Goal: Task Accomplishment & Management: Manage account settings

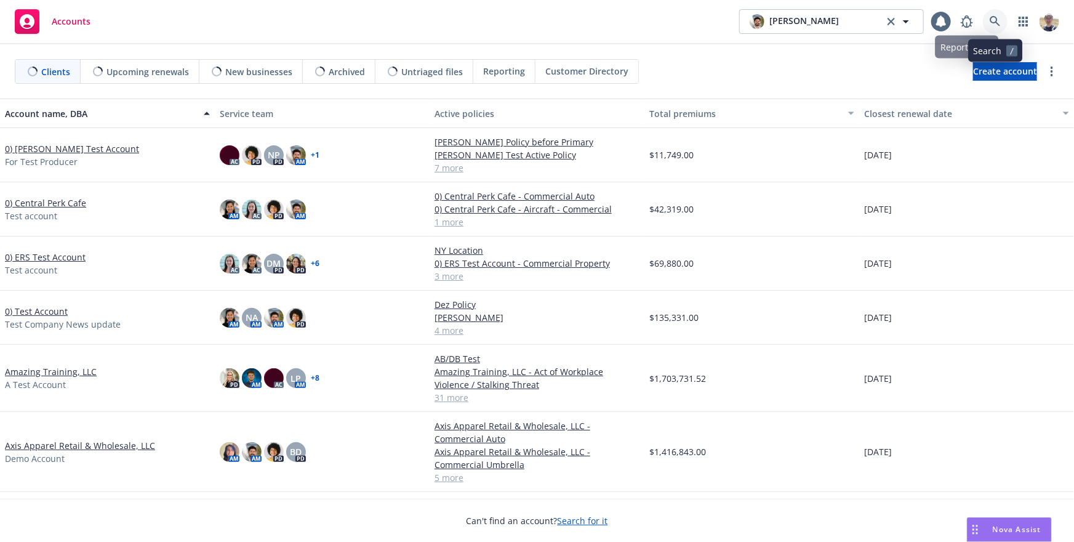
click at [993, 24] on icon at bounding box center [995, 21] width 11 height 11
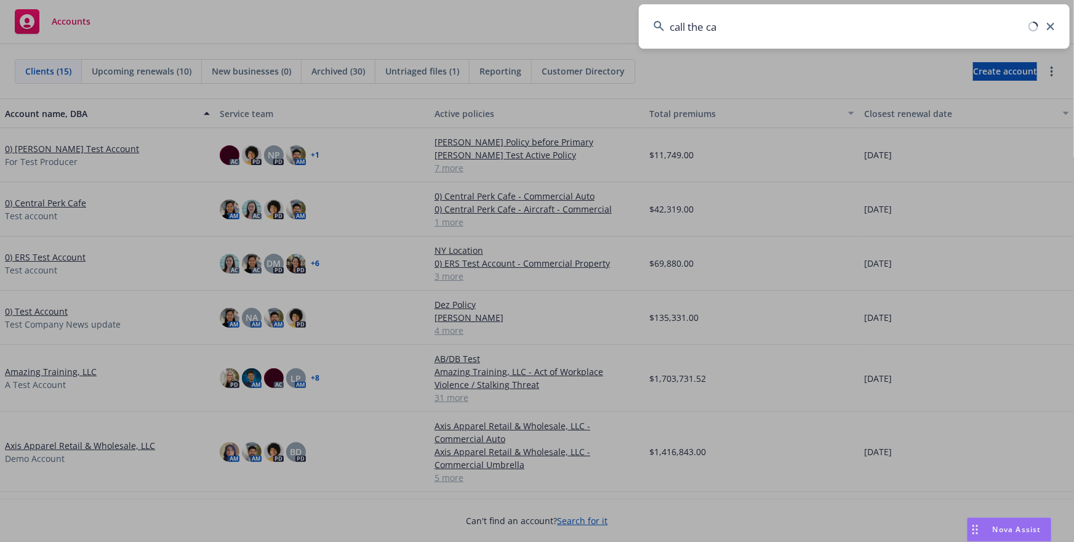
type input "call the car"
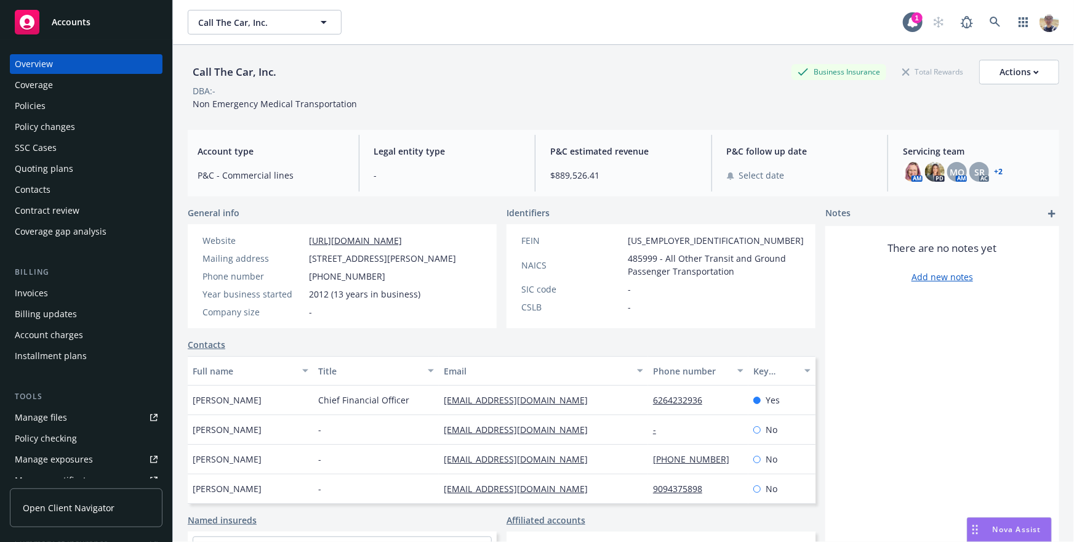
click at [86, 502] on span "Open Client Navigator" at bounding box center [69, 507] width 92 height 13
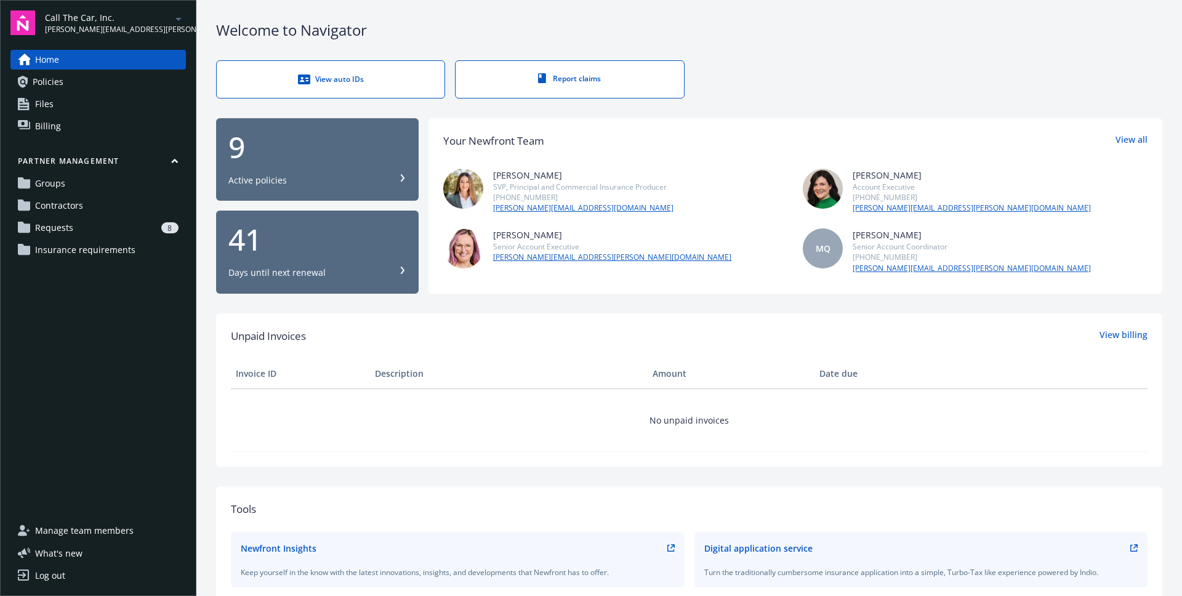
click at [100, 221] on link "Requests 8" at bounding box center [97, 228] width 175 height 20
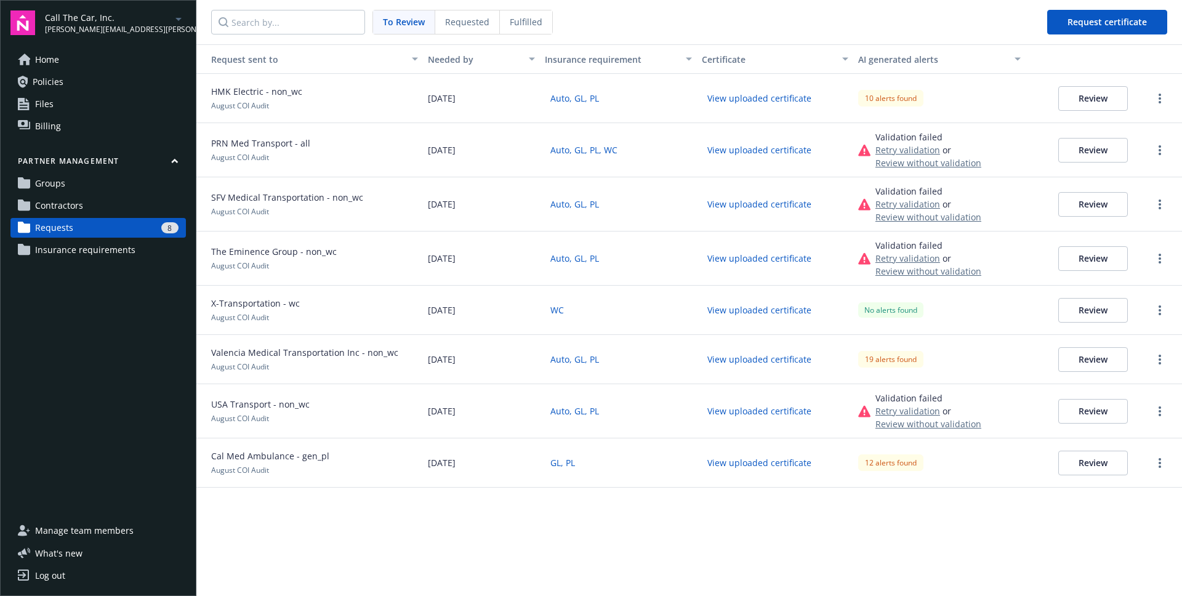
click at [515, 29] on div "Fulfilled" at bounding box center [526, 21] width 52 height 23
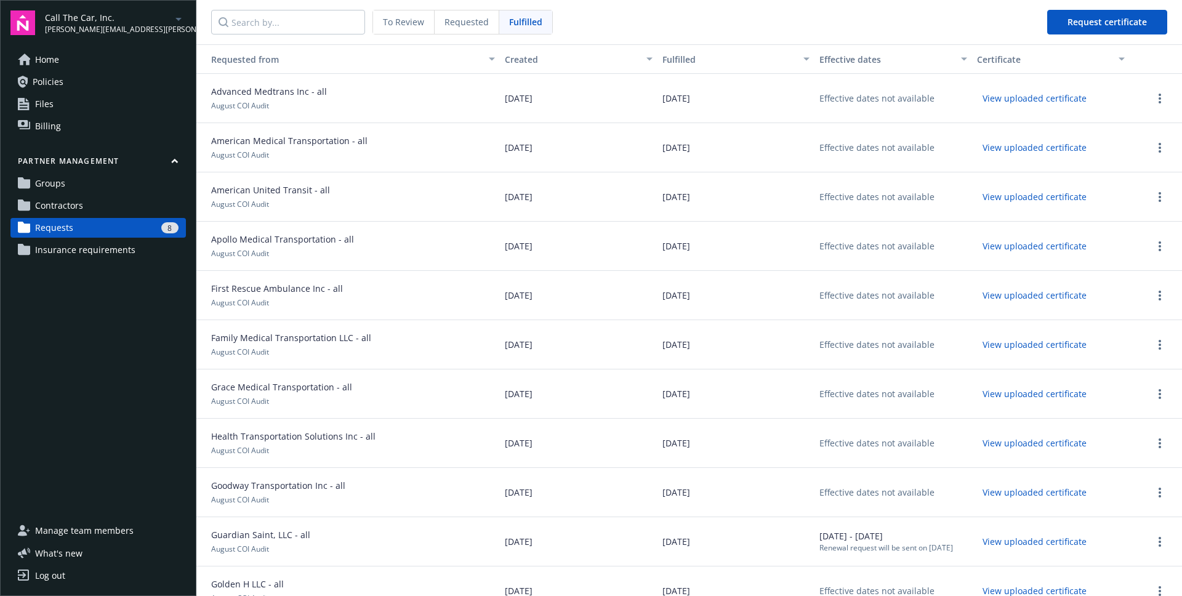
click at [842, 23] on nav "To Review Requested Fulfilled Request certificate" at bounding box center [688, 22] width 985 height 44
click at [1075, 25] on span "Request certificate" at bounding box center [1106, 22] width 79 height 12
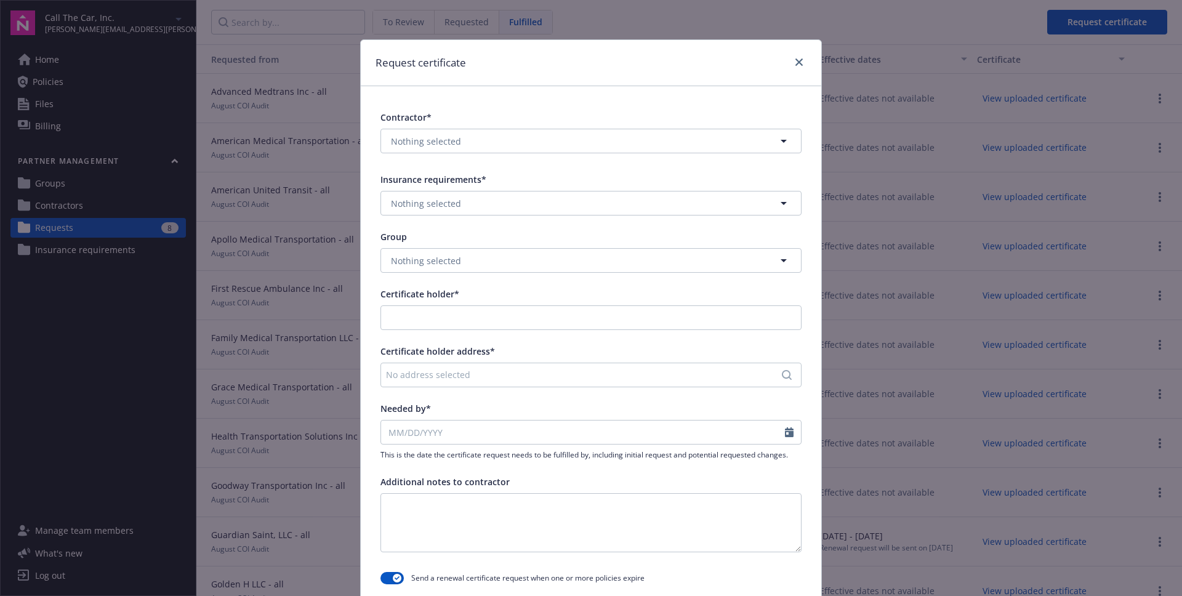
scroll to position [118, 0]
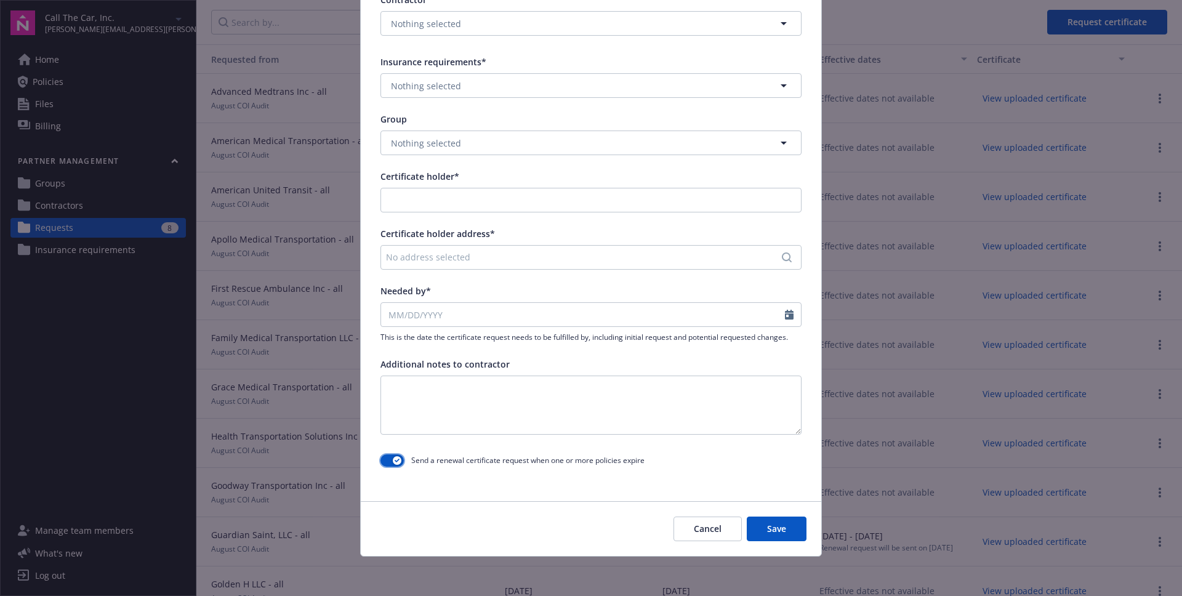
click at [392, 462] on button "button" at bounding box center [391, 460] width 23 height 12
click at [392, 465] on button "button" at bounding box center [391, 460] width 23 height 12
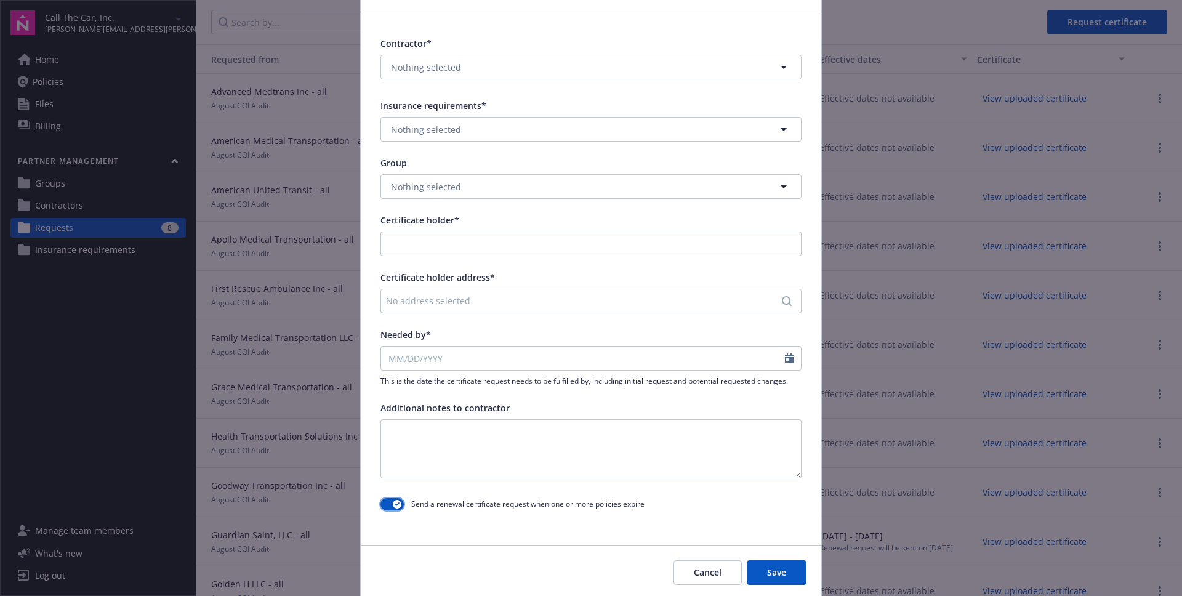
scroll to position [87, 0]
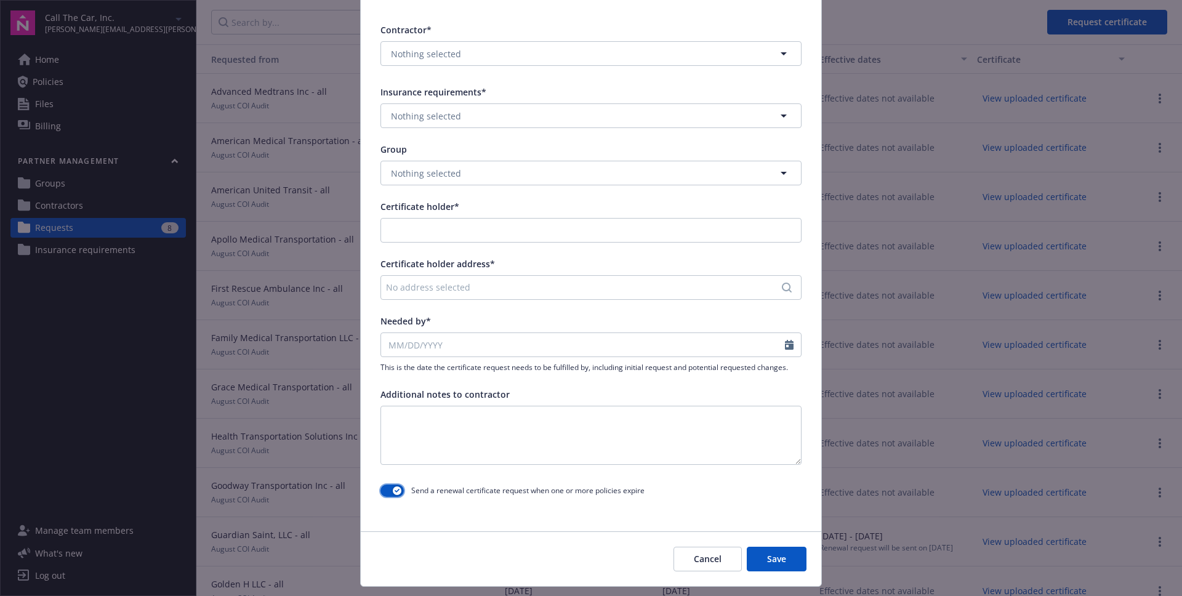
click at [390, 491] on button "button" at bounding box center [391, 490] width 23 height 12
click at [417, 491] on span "Send a renewal certificate request when one or more policies expire" at bounding box center [527, 490] width 233 height 10
click at [394, 491] on button "button" at bounding box center [391, 490] width 23 height 12
click at [397, 493] on div "button" at bounding box center [397, 490] width 9 height 9
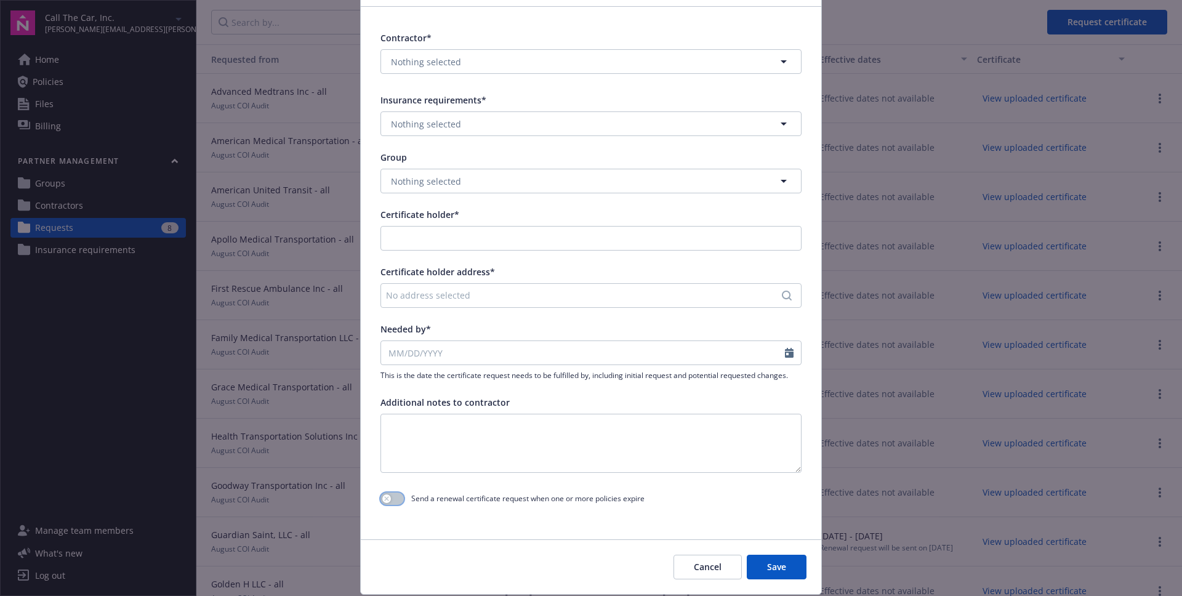
scroll to position [78, 0]
click at [705, 563] on button "Cancel" at bounding box center [707, 568] width 68 height 25
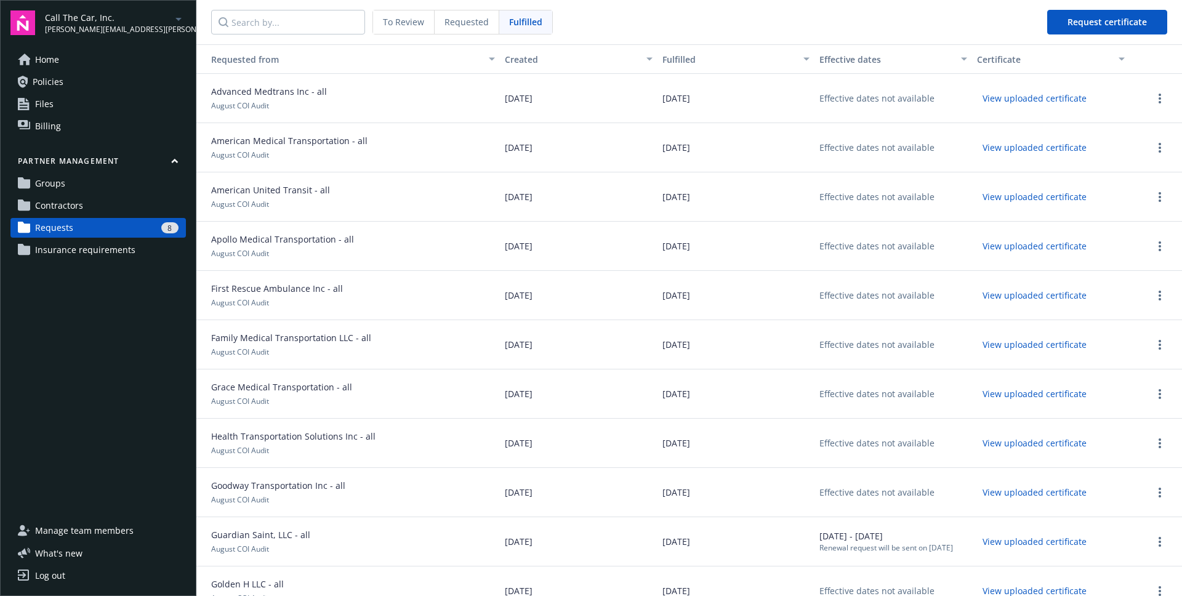
click at [42, 204] on span "Contractors" at bounding box center [59, 206] width 48 height 20
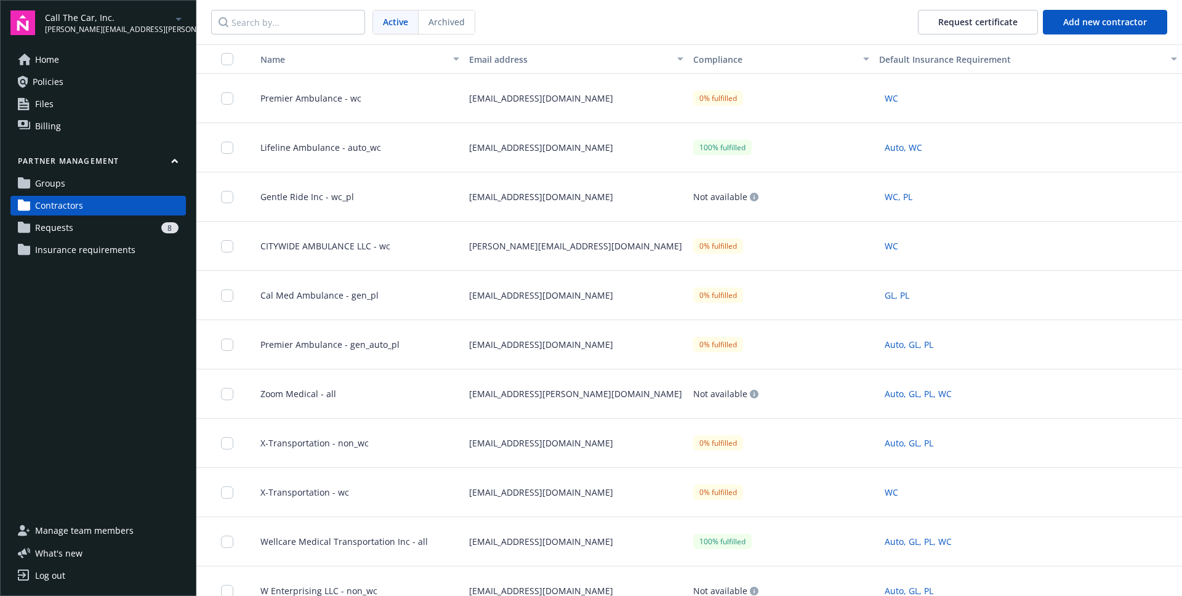
click at [409, 154] on div "Lifeline Ambulance - auto_wc" at bounding box center [355, 147] width 219 height 49
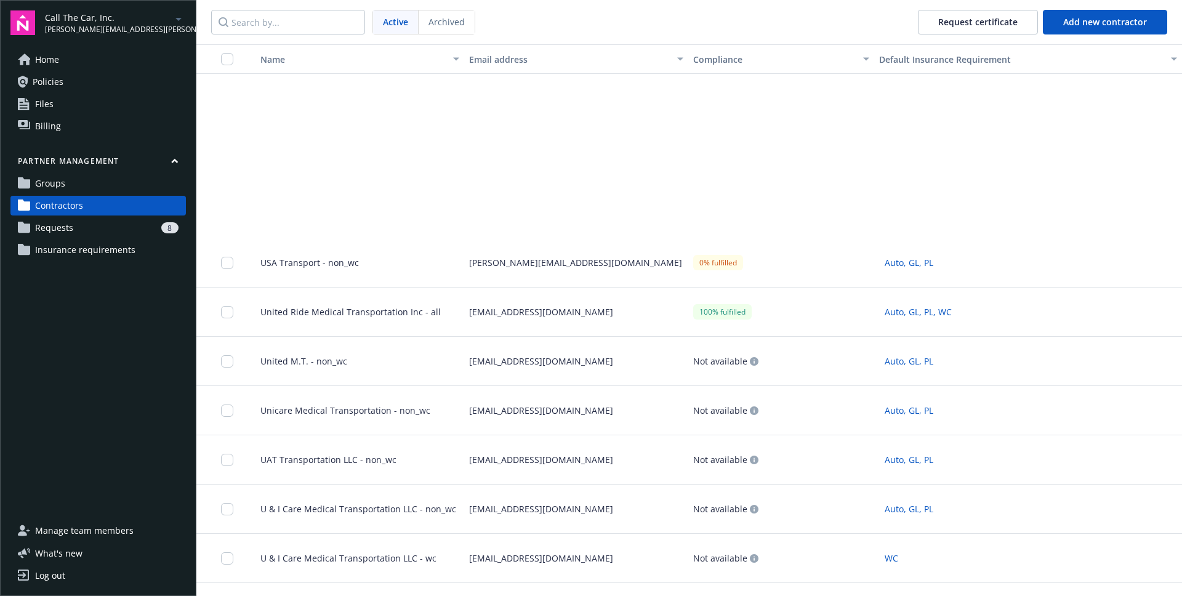
scroll to position [840, 0]
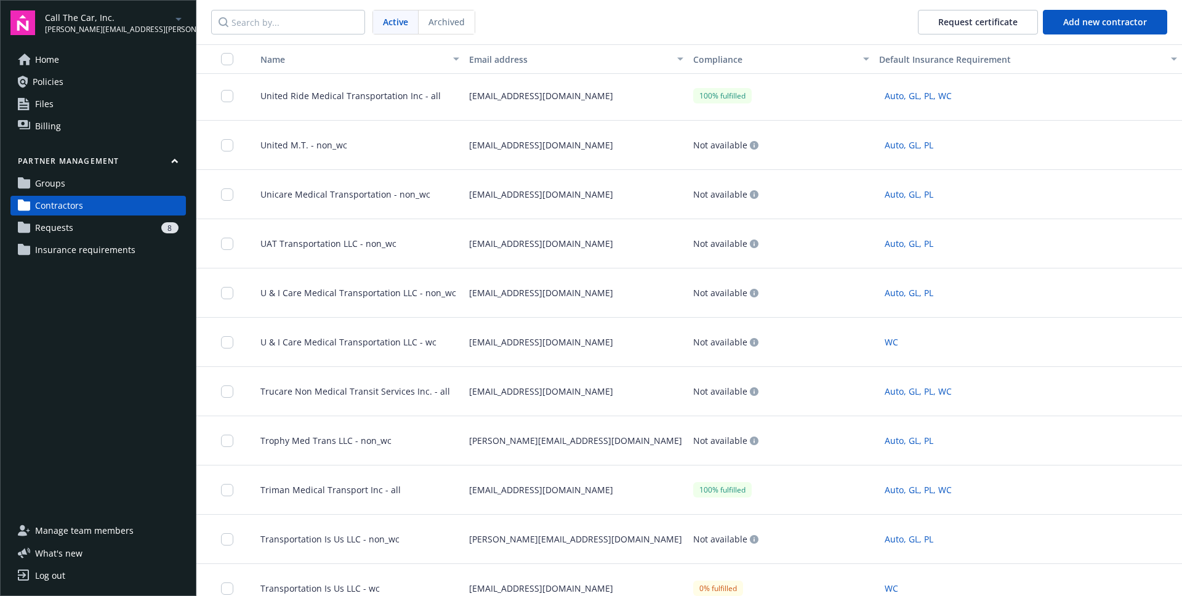
click at [382, 491] on span "Triman Medical Transport Inc - all" at bounding box center [326, 489] width 150 height 13
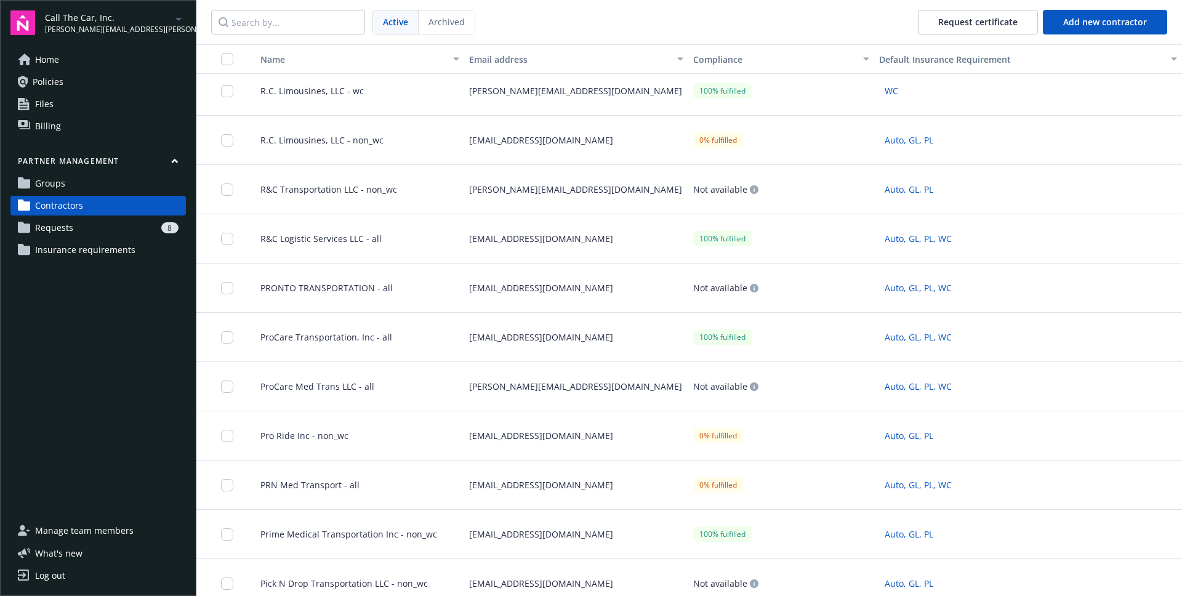
scroll to position [3113, 0]
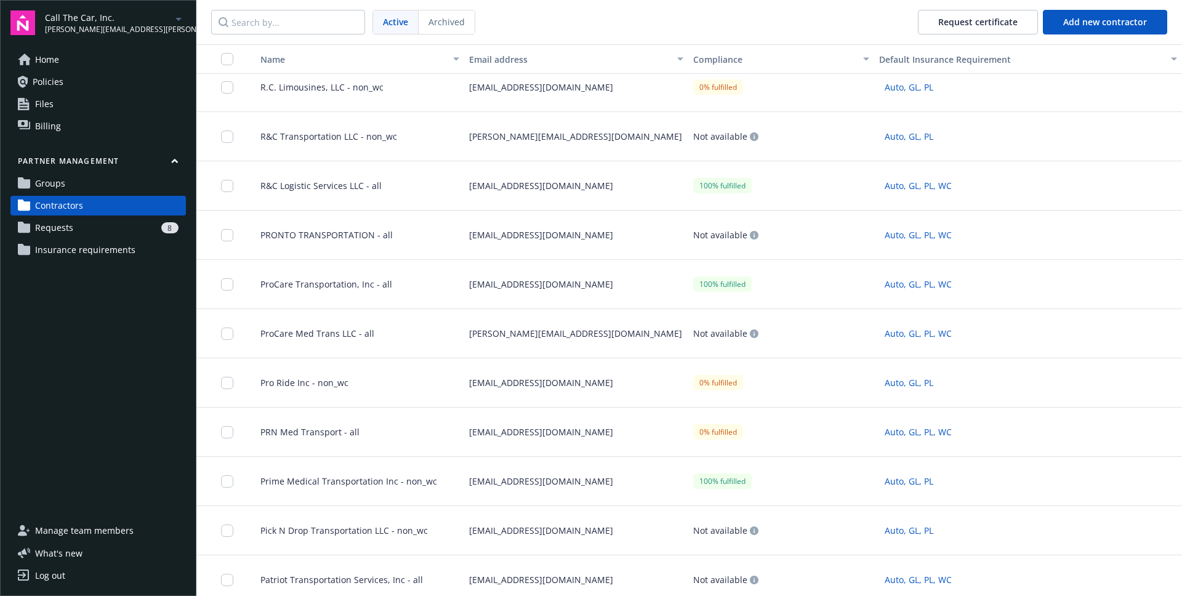
click at [715, 54] on div "Compliance" at bounding box center [774, 59] width 162 height 13
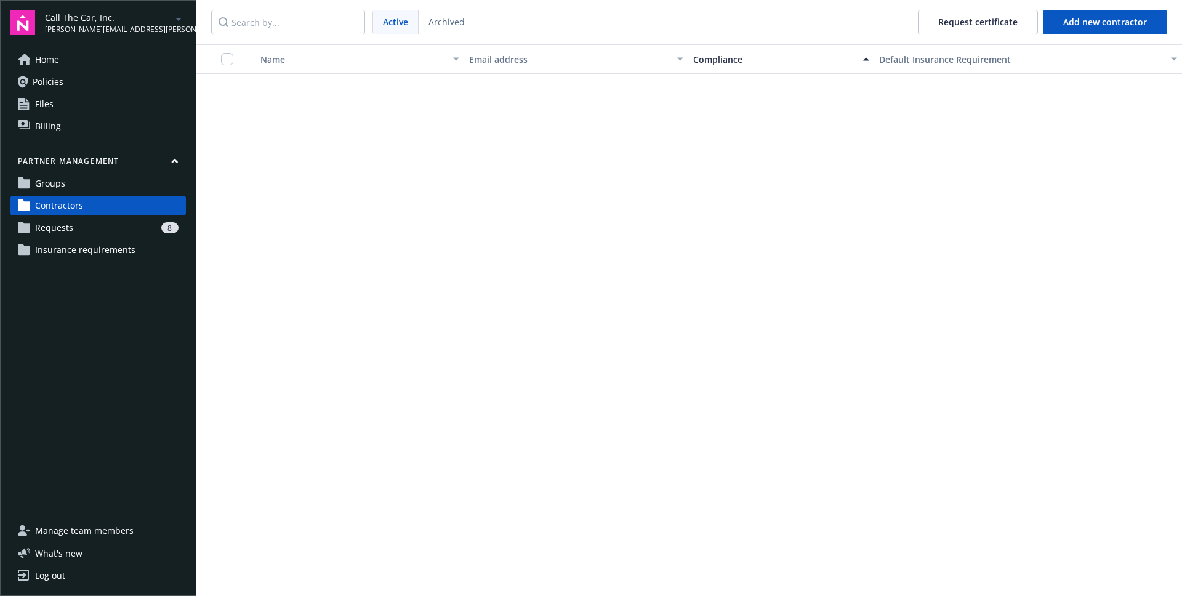
scroll to position [0, 0]
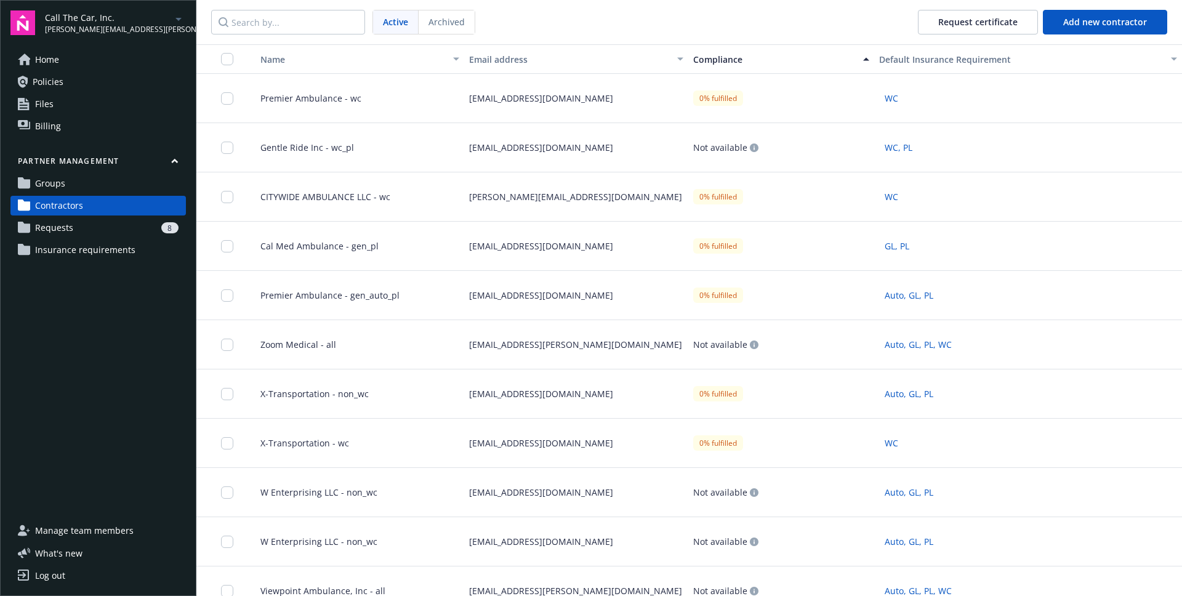
click at [708, 65] on div "Compliance" at bounding box center [774, 59] width 162 height 13
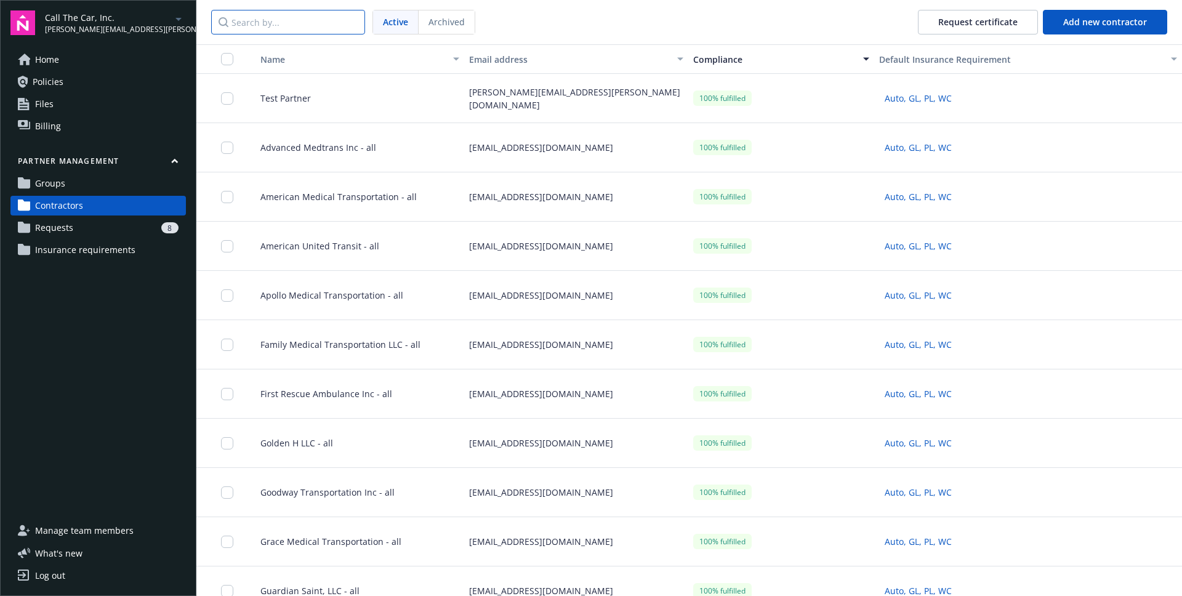
click at [281, 29] on input "Search by..." at bounding box center [288, 22] width 154 height 25
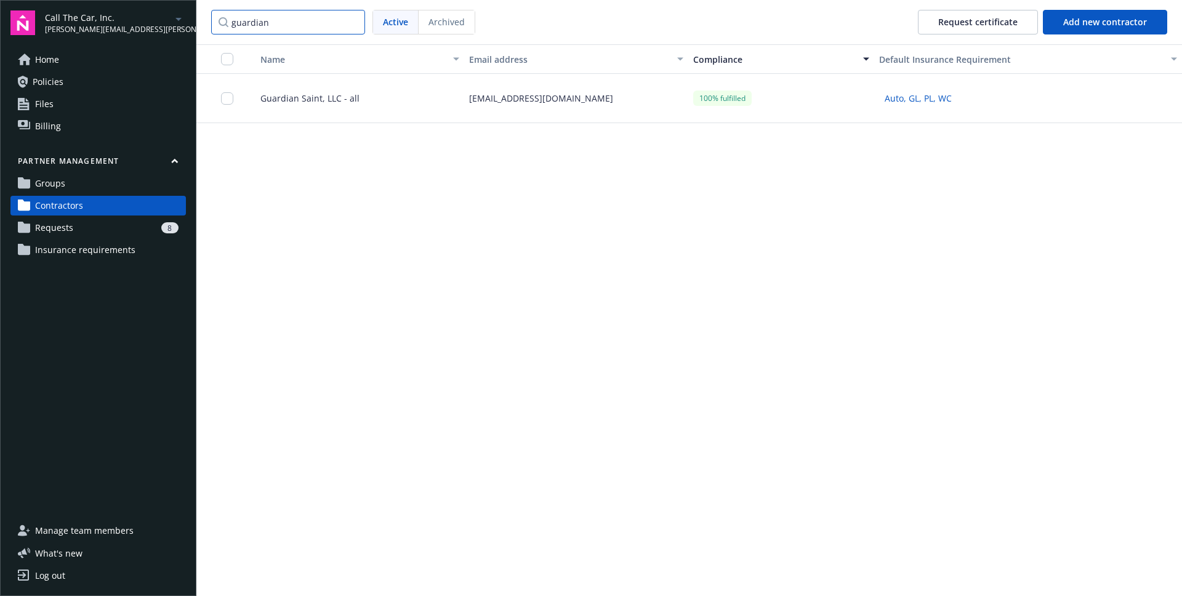
type input "guardian"
click at [318, 89] on div "Guardian Saint, LLC - all" at bounding box center [355, 98] width 219 height 49
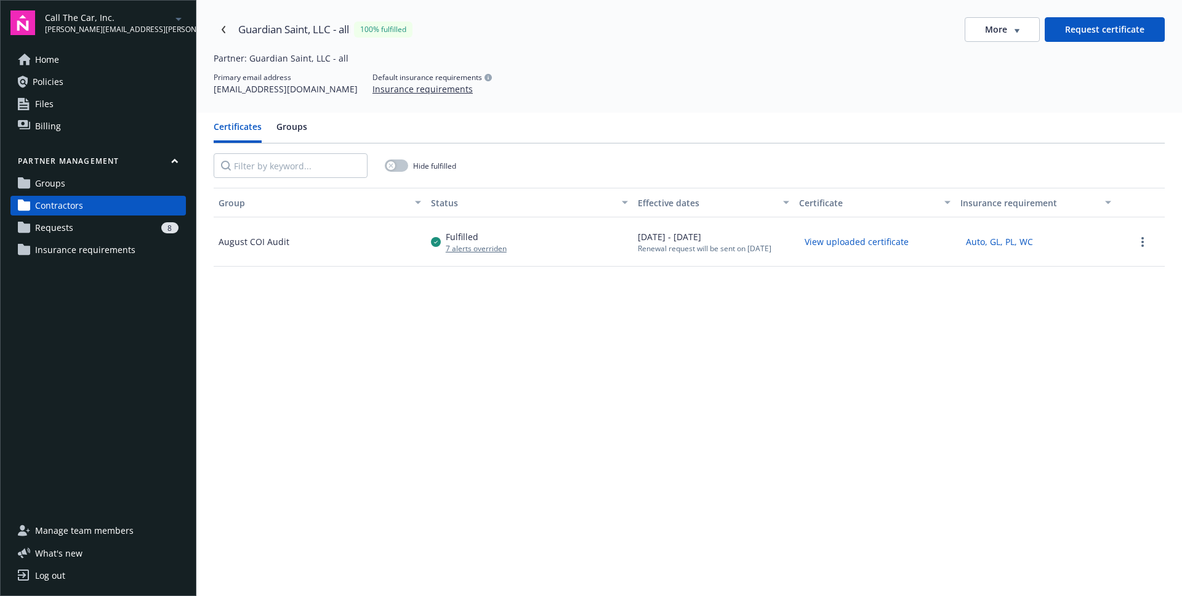
click at [699, 241] on div "[DATE] - [DATE] Renewal request will be sent on [DATE]" at bounding box center [705, 241] width 134 height 23
click at [1144, 243] on link "more" at bounding box center [1142, 242] width 15 height 15
click at [878, 315] on div "Group Status Effective dates Certificate Insurance requirement August COI Audit…" at bounding box center [689, 463] width 951 height 551
click at [222, 31] on icon "Navigate back" at bounding box center [224, 29] width 4 height 7
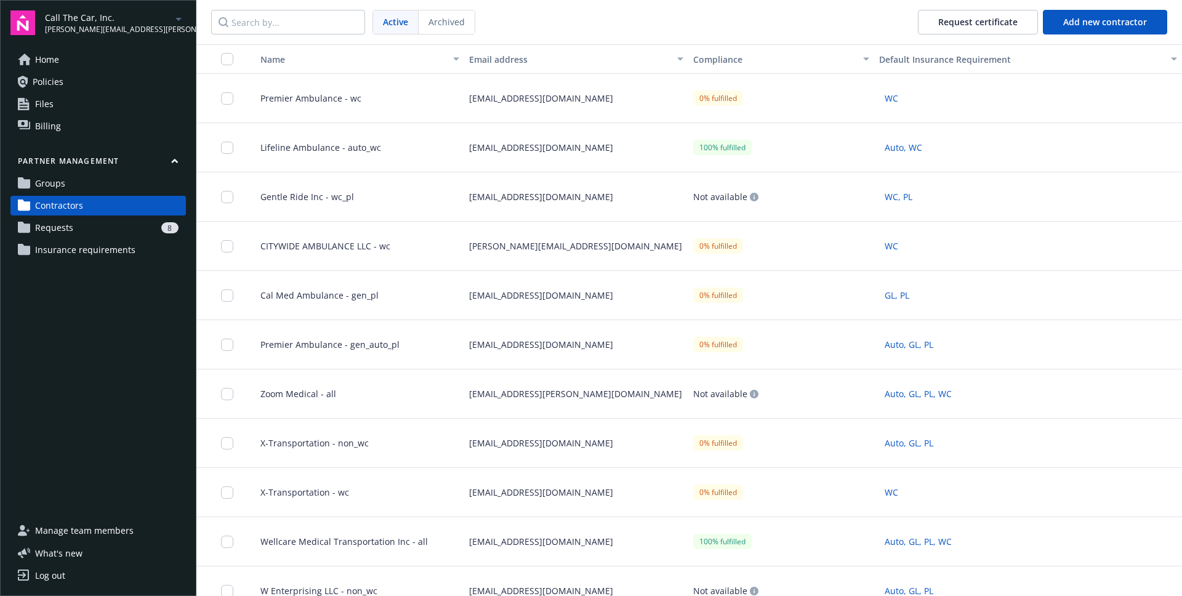
click at [720, 61] on div "Compliance" at bounding box center [774, 59] width 162 height 13
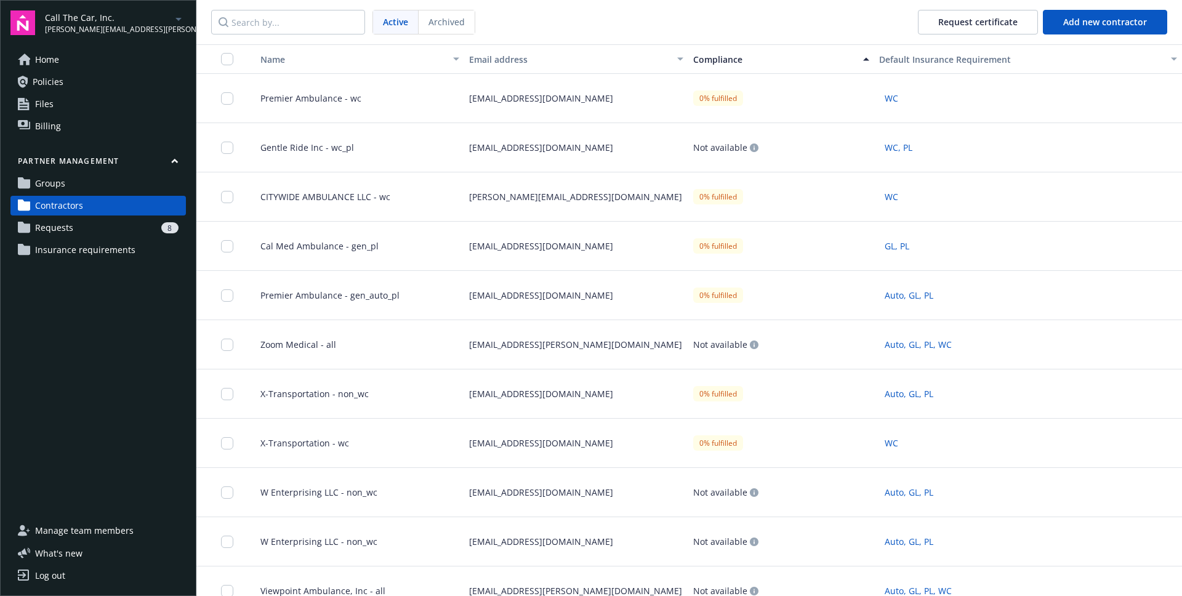
click at [720, 61] on div "Compliance" at bounding box center [774, 59] width 162 height 13
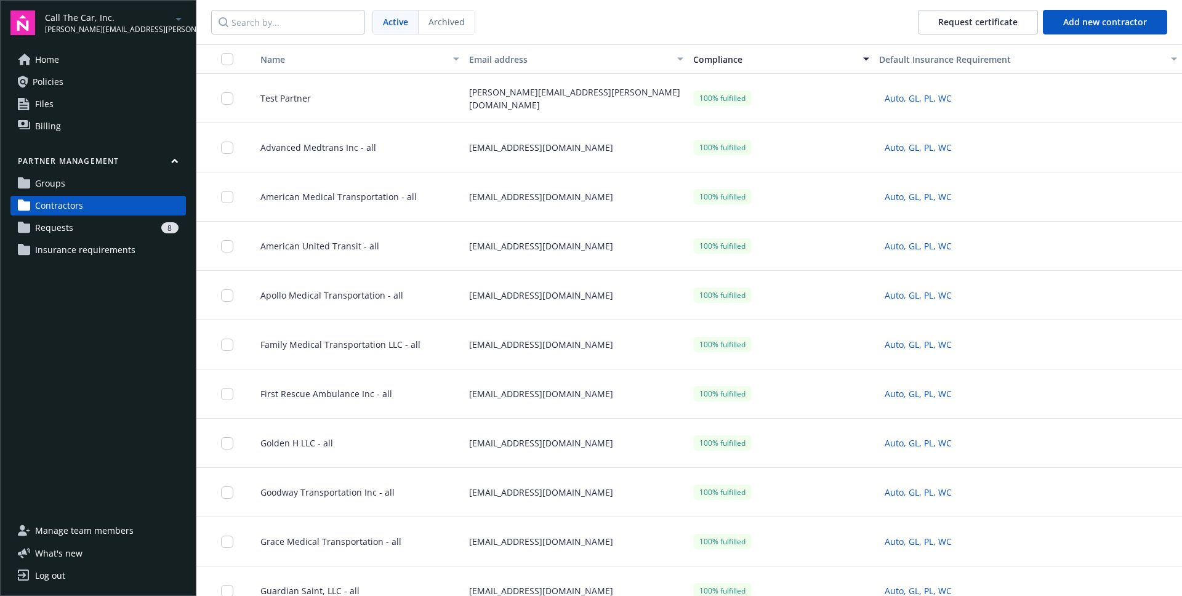
click at [388, 107] on div "Test Partner" at bounding box center [355, 98] width 219 height 49
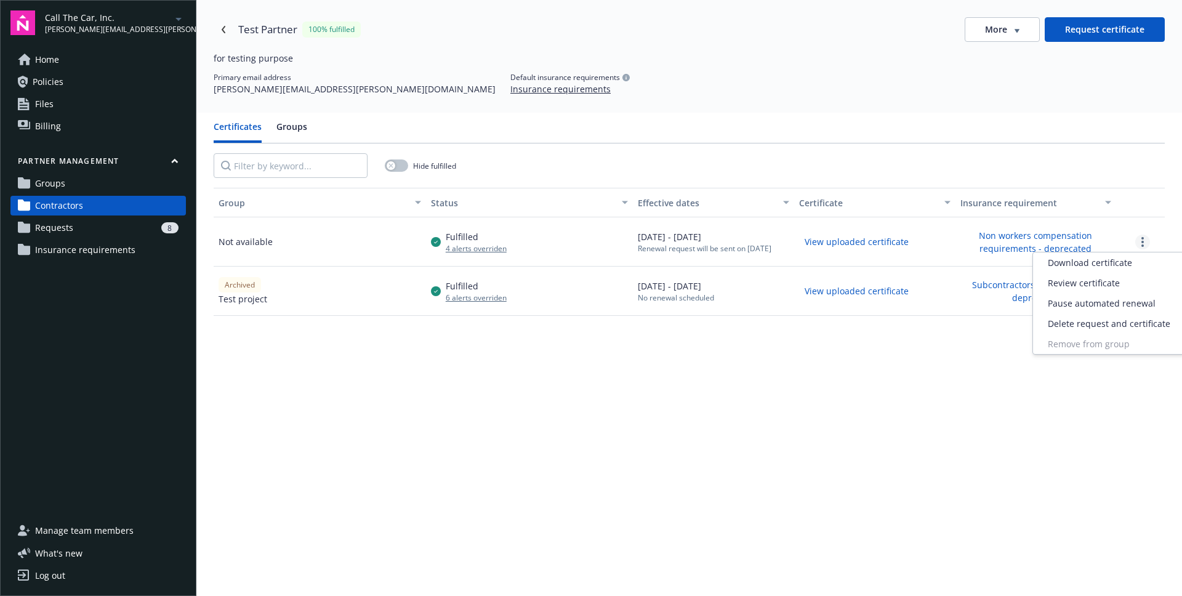
click at [1140, 238] on link "more" at bounding box center [1142, 242] width 15 height 15
click at [1082, 305] on div "Pause automated renewal" at bounding box center [1109, 303] width 152 height 20
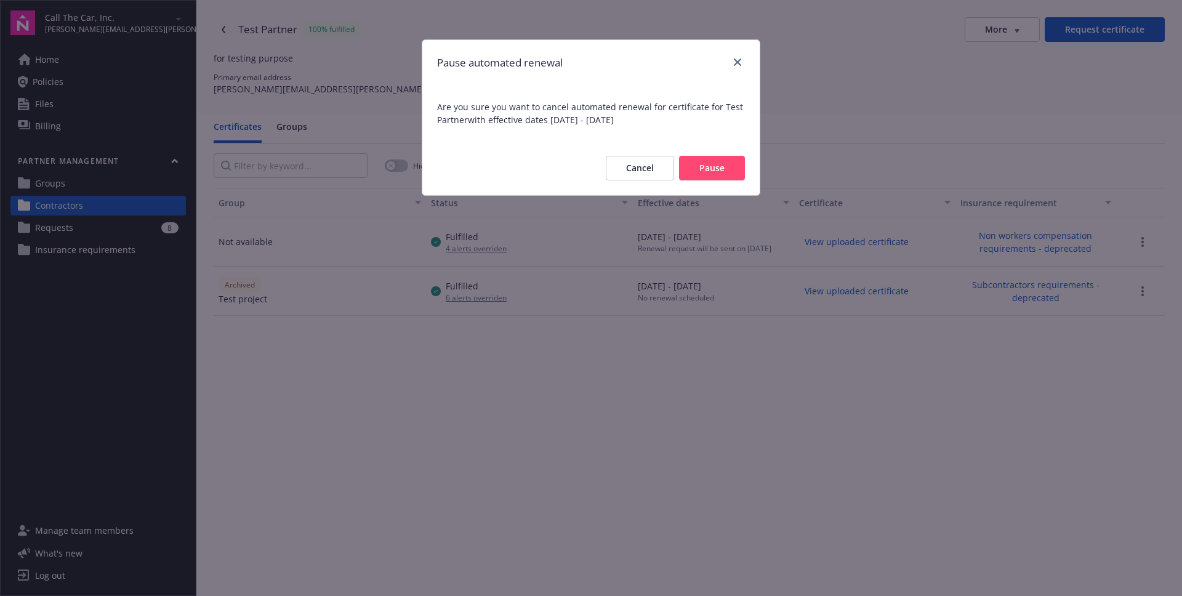
click at [631, 168] on button "Cancel" at bounding box center [640, 168] width 68 height 25
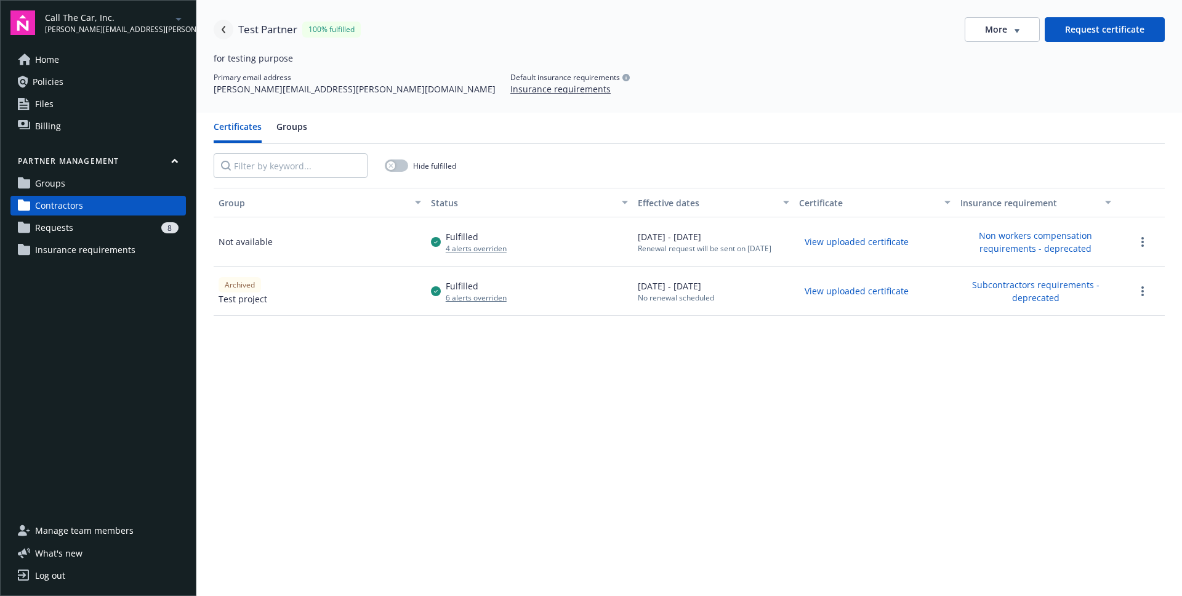
click at [222, 28] on icon "Navigate back" at bounding box center [224, 29] width 4 height 7
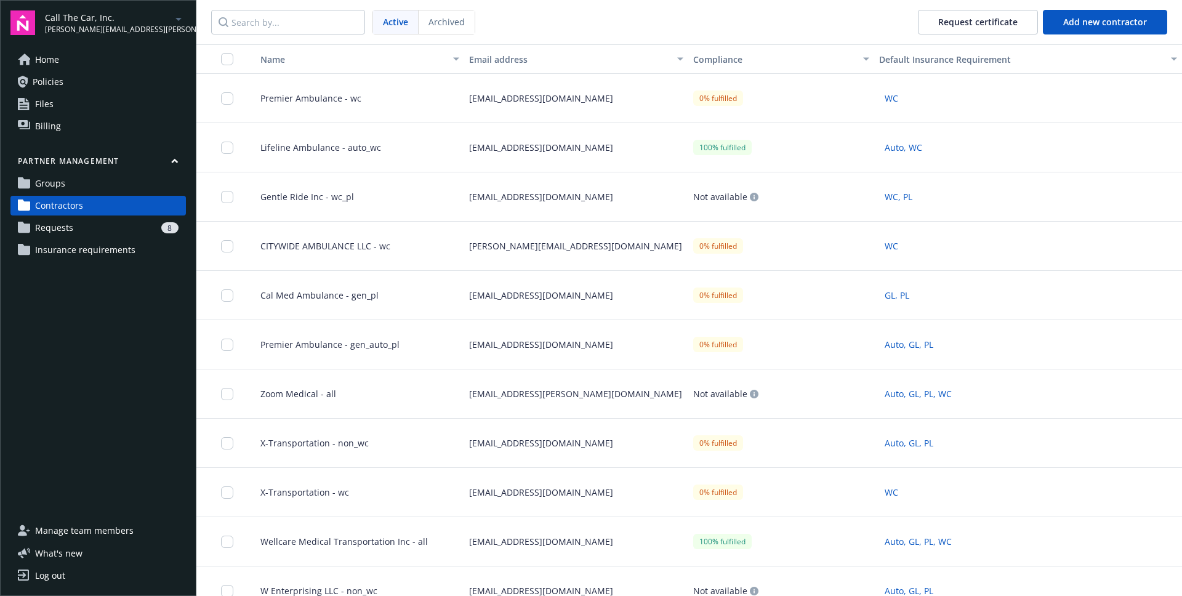
click at [728, 68] on button "Compliance" at bounding box center [781, 59] width 186 height 30
click at [723, 63] on div "Compliance" at bounding box center [774, 59] width 162 height 13
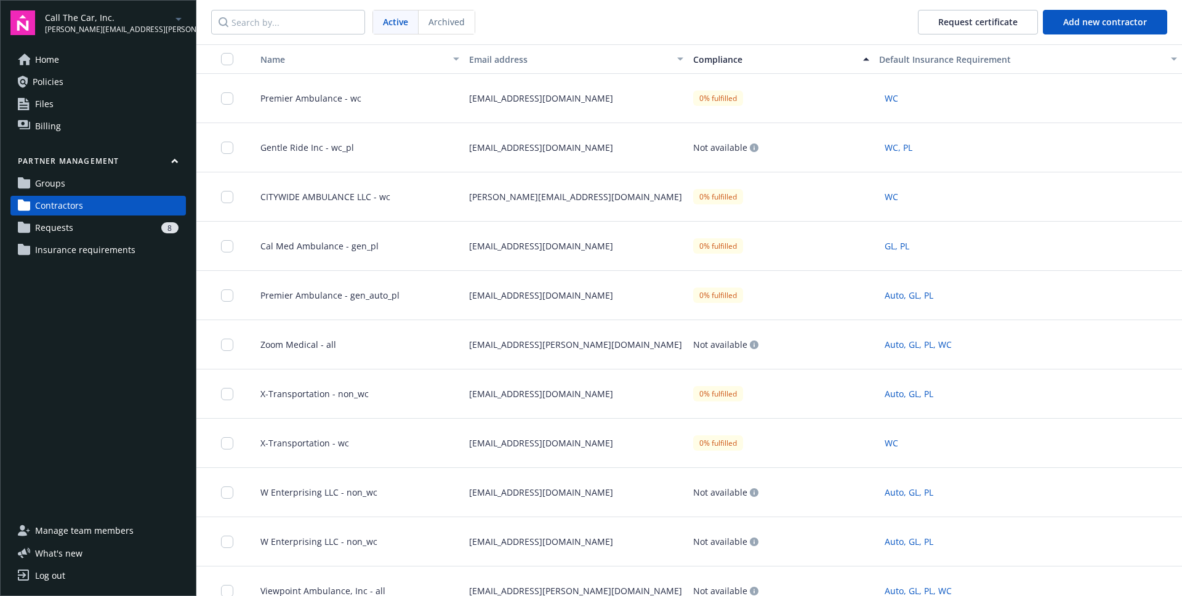
click at [723, 63] on div "Compliance" at bounding box center [774, 59] width 162 height 13
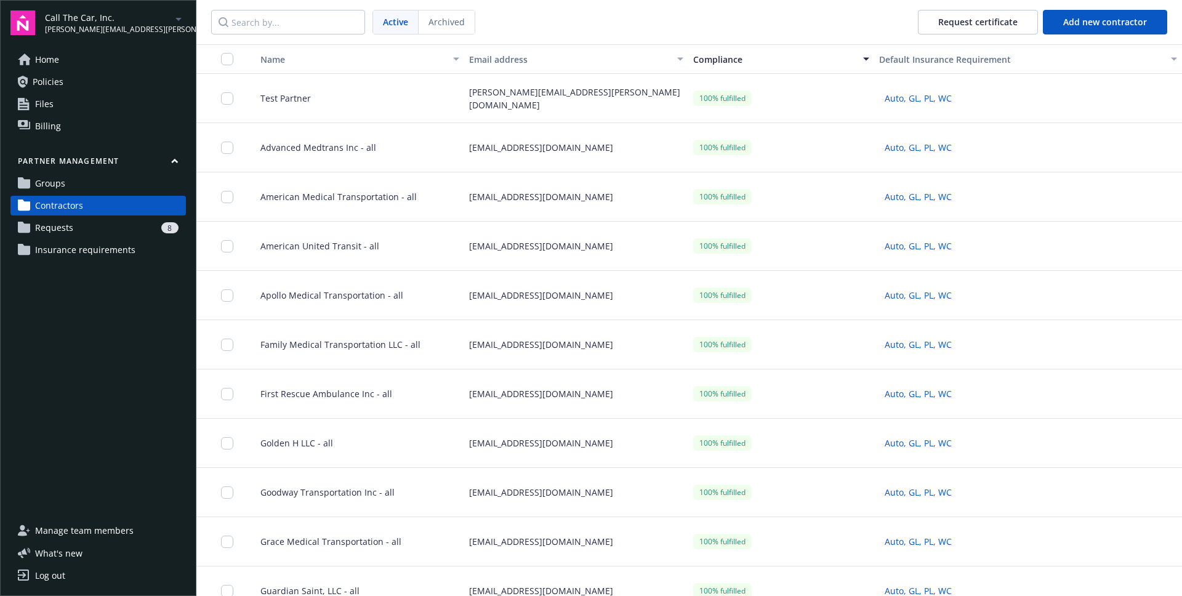
click at [639, 84] on div "[PERSON_NAME][EMAIL_ADDRESS][PERSON_NAME][DOMAIN_NAME]" at bounding box center [576, 98] width 224 height 49
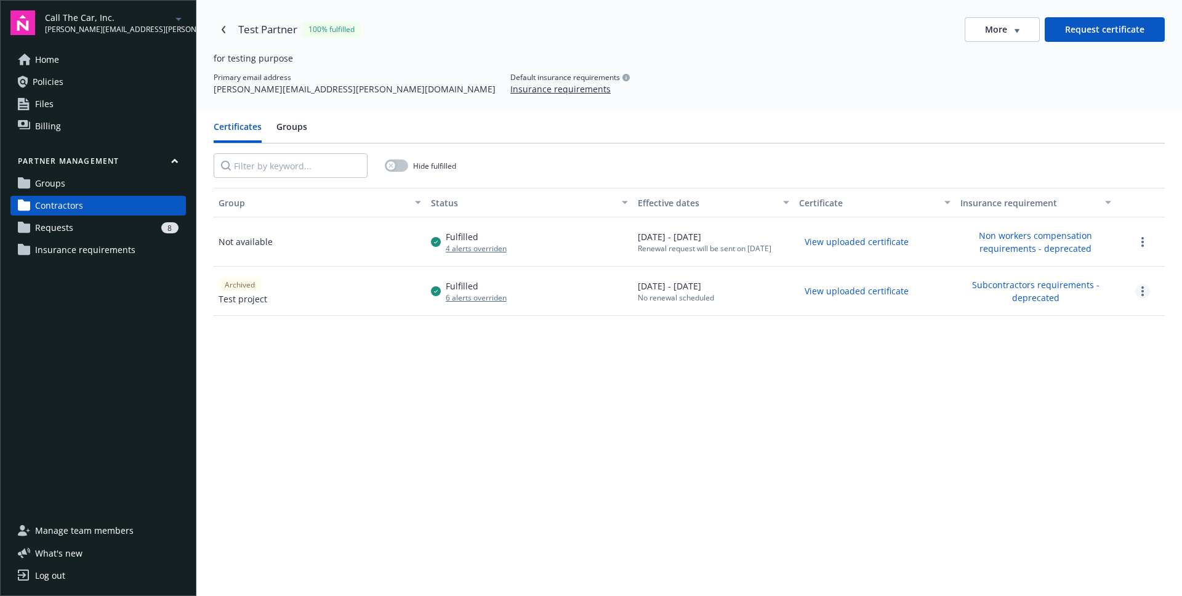
click at [1139, 288] on link "more" at bounding box center [1142, 291] width 15 height 15
click at [697, 436] on div "Group Status Effective dates Certificate Insurance requirement Not available Fu…" at bounding box center [689, 463] width 951 height 551
click at [227, 26] on icon "Navigate back" at bounding box center [223, 29] width 7 height 7
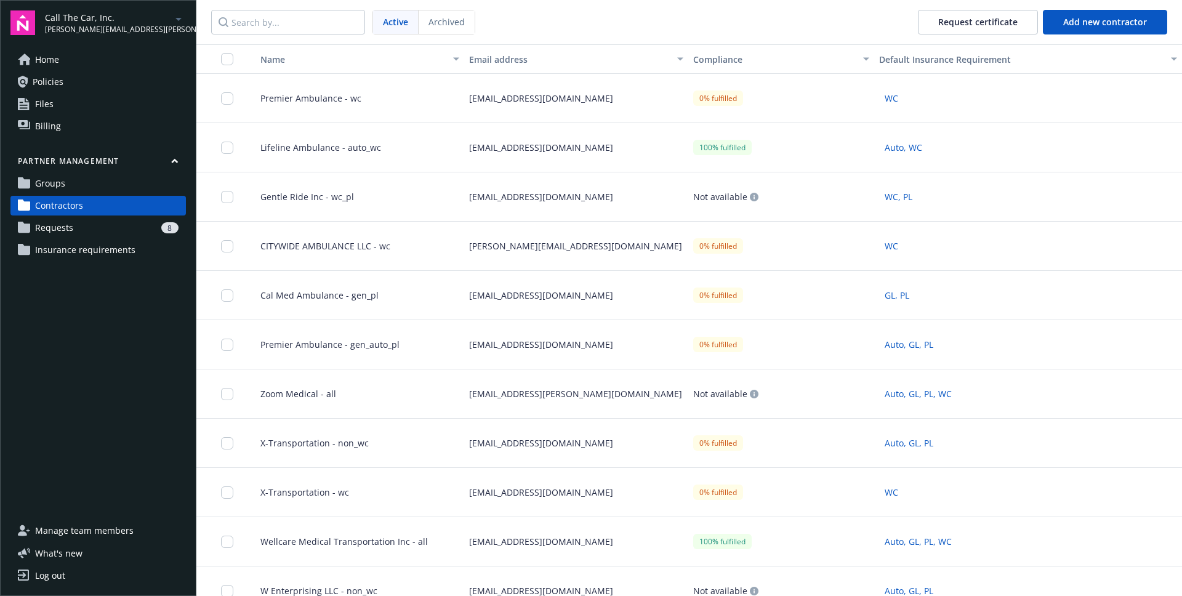
click at [67, 228] on span "Requests" at bounding box center [54, 228] width 38 height 20
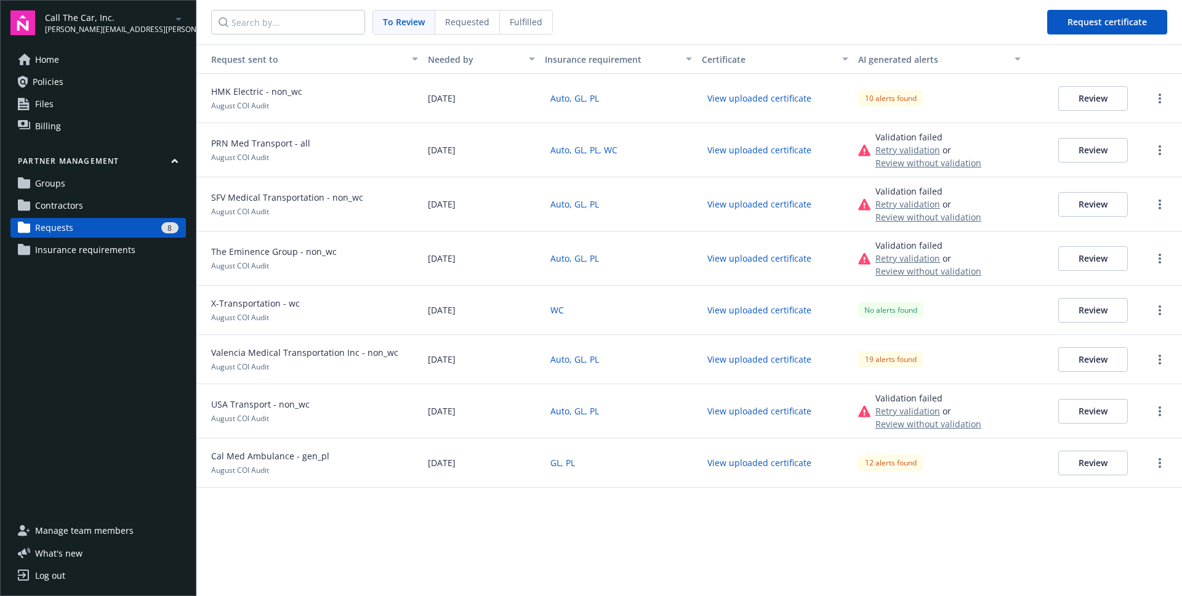
click at [465, 18] on span "Requested" at bounding box center [467, 21] width 44 height 13
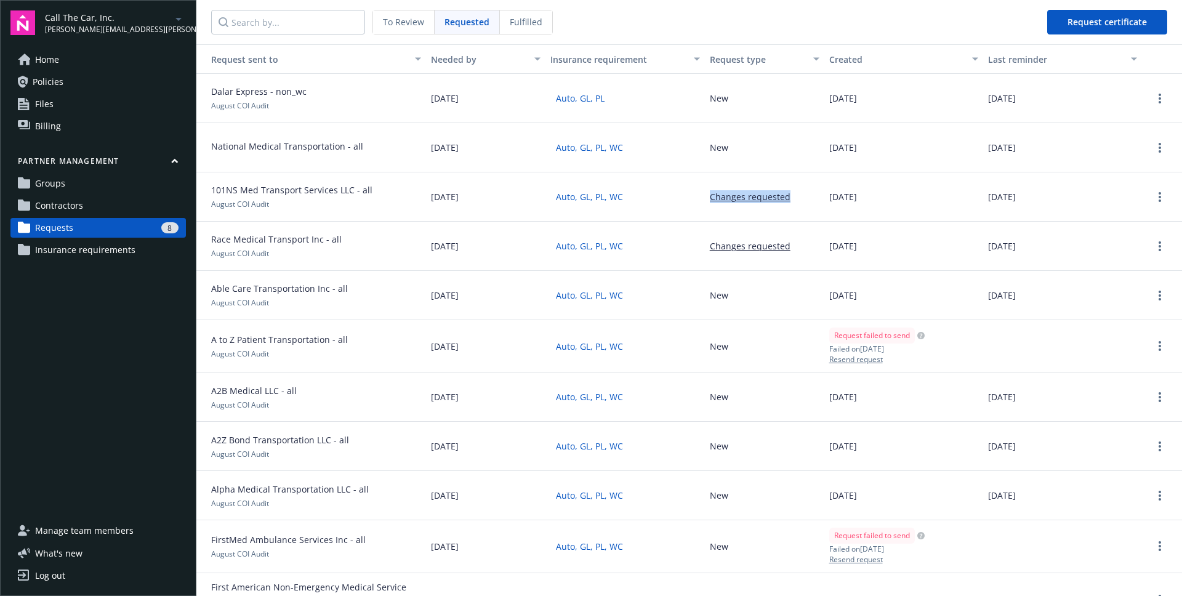
drag, startPoint x: 683, startPoint y: 204, endPoint x: 820, endPoint y: 201, distance: 136.7
click at [820, 201] on div "101NS Med Transport Services LLC - all August COI Audit [DATE] Auto, GL, PL, WC…" at bounding box center [688, 196] width 985 height 49
click at [820, 201] on div "Changes requested" at bounding box center [764, 196] width 119 height 49
click at [222, 190] on span "101NS Med Transport Services LLC - all" at bounding box center [291, 189] width 161 height 13
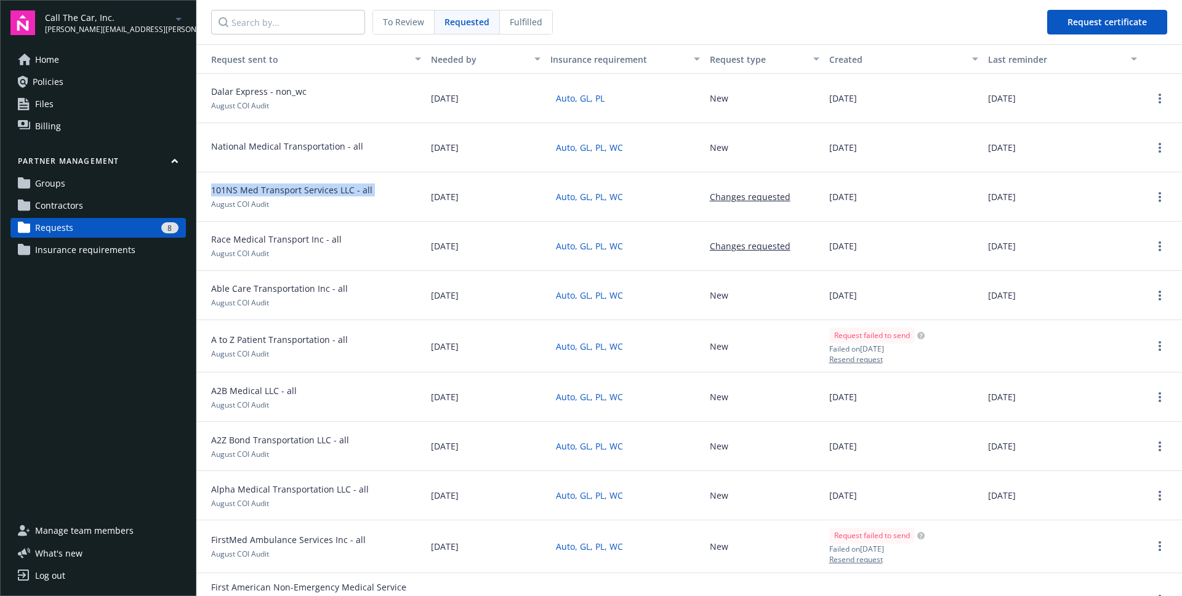
click at [222, 190] on span "101NS Med Transport Services LLC - all" at bounding box center [291, 189] width 161 height 13
copy span "101NS Med Transport Services LLC - all"
click at [513, 24] on span "Fulfilled" at bounding box center [526, 21] width 33 height 13
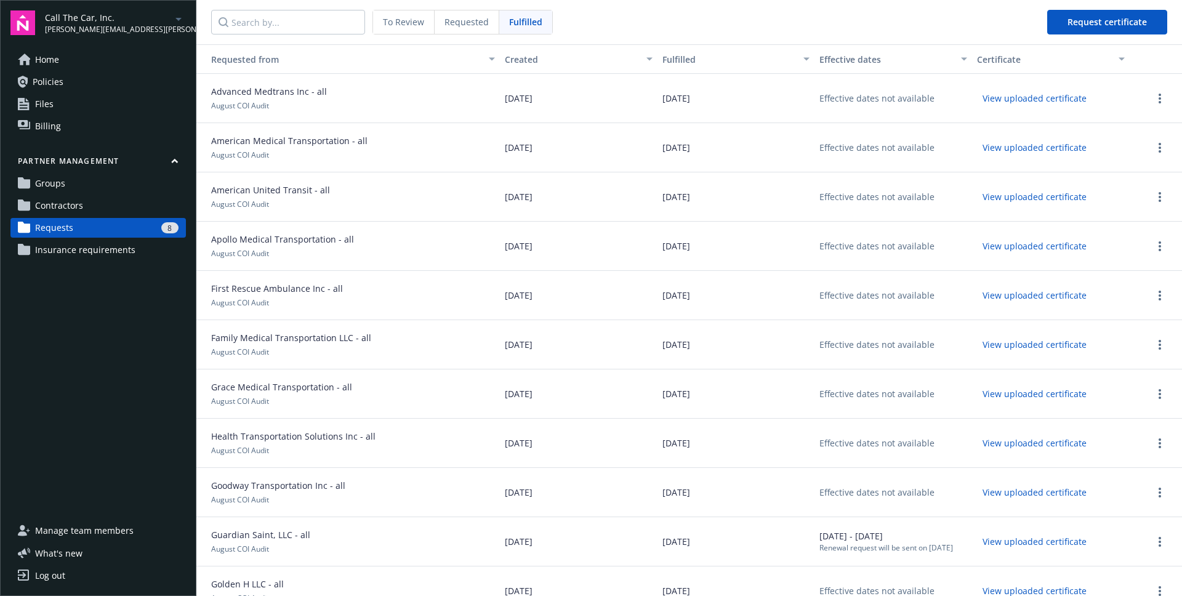
click at [473, 27] on span "Requested" at bounding box center [466, 21] width 44 height 13
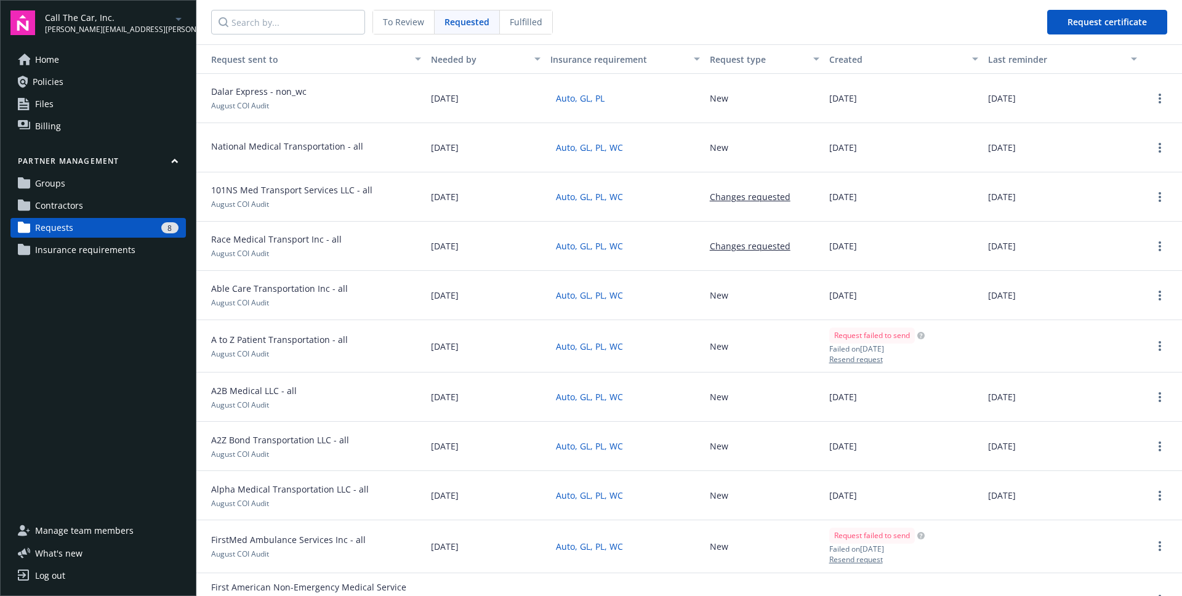
click at [323, 193] on span "101NS Med Transport Services LLC - all" at bounding box center [291, 189] width 161 height 13
copy span "101NS Med Transport Services LLC - all"
click at [78, 207] on span "Contractors" at bounding box center [59, 206] width 48 height 20
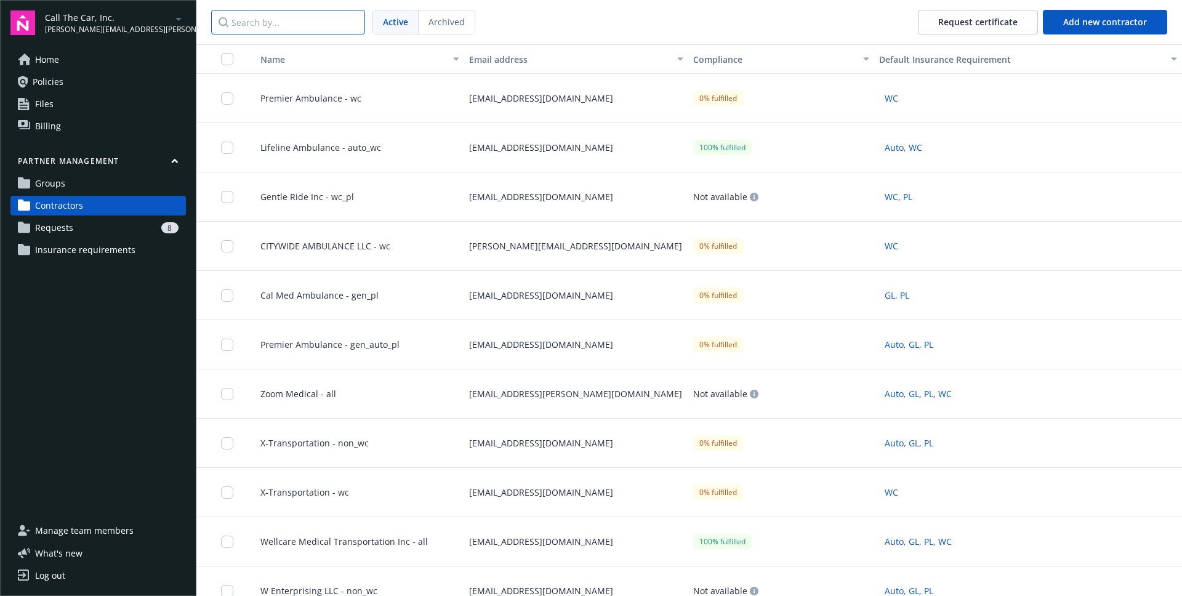
click at [280, 21] on input "Search by..." at bounding box center [288, 22] width 154 height 25
paste input "101NS Med Transport Services LLC - all"
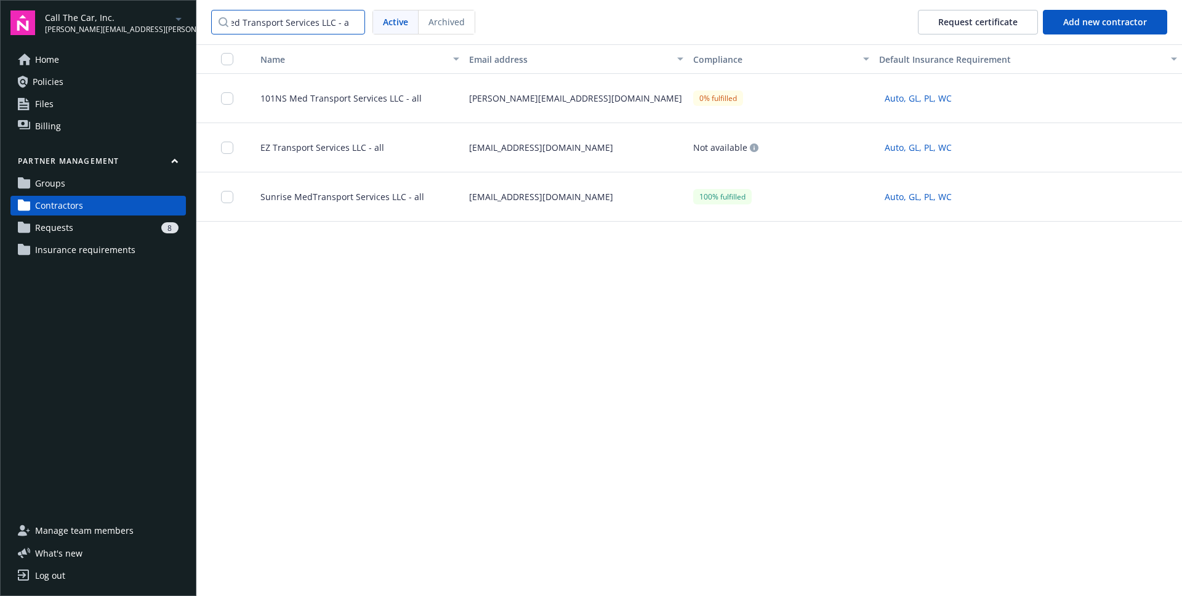
type input "101NS Med Transport Services LLC - all"
click at [311, 99] on span "101NS Med Transport Services LLC - all" at bounding box center [336, 98] width 171 height 13
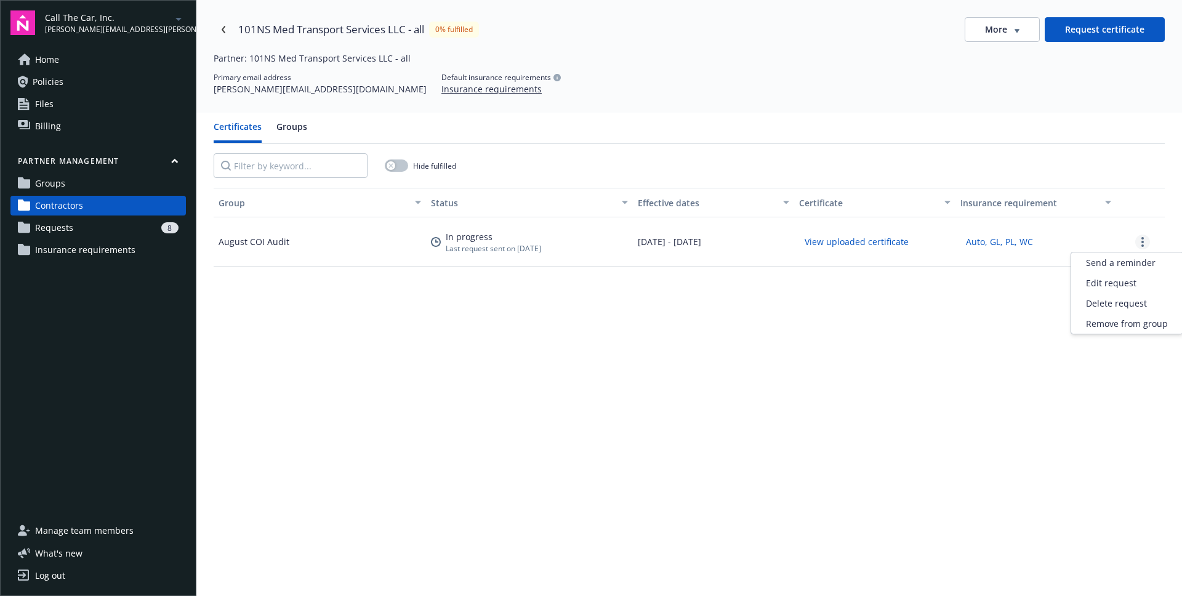
click at [1142, 241] on circle "more" at bounding box center [1142, 242] width 2 height 2
click at [225, 30] on icon "Navigate back" at bounding box center [223, 29] width 7 height 7
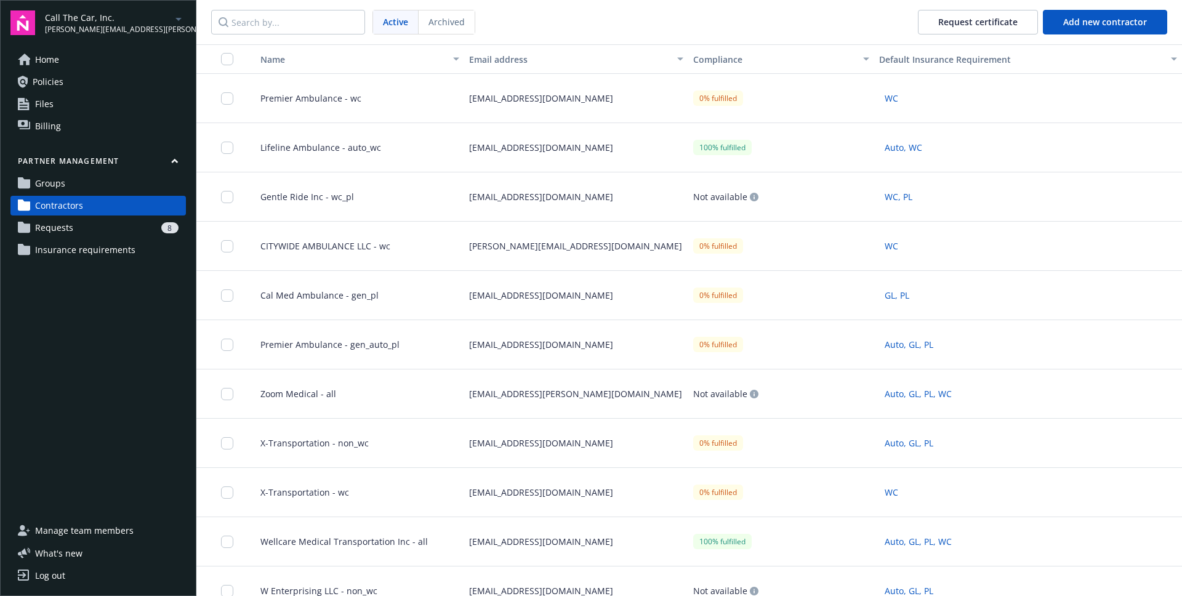
click at [453, 149] on div "Lifeline Ambulance - auto_wc" at bounding box center [355, 147] width 219 height 49
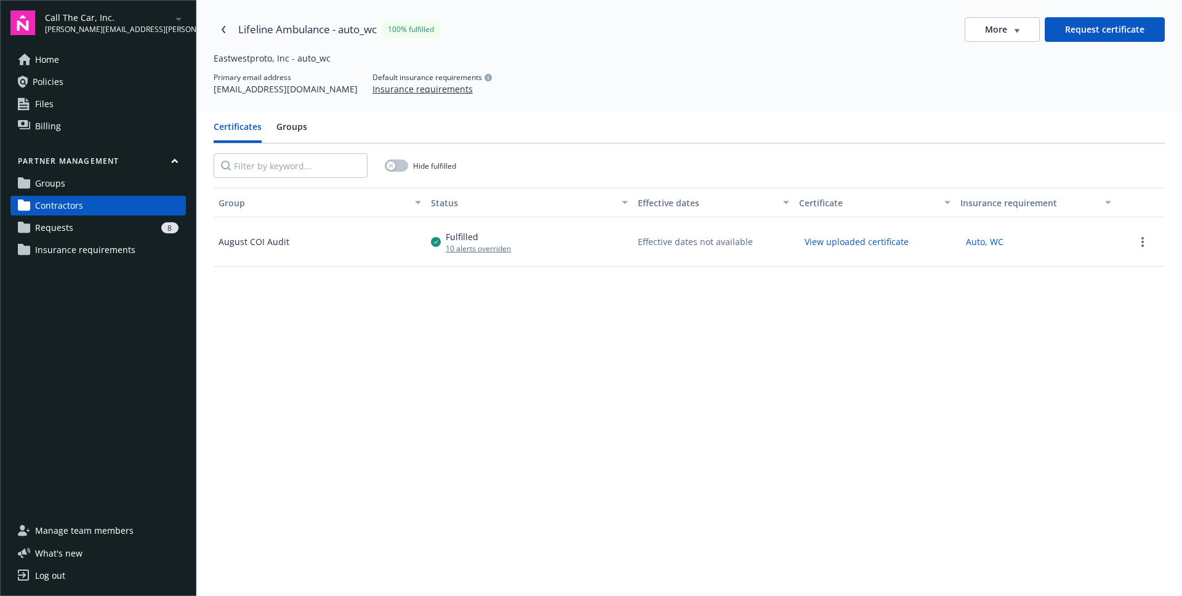
click at [453, 238] on div "Fulfilled" at bounding box center [478, 236] width 65 height 13
click at [1136, 245] on link "more" at bounding box center [1142, 242] width 15 height 15
click at [774, 295] on div "Group Status Effective dates Certificate Insurance requirement August COI Audit…" at bounding box center [689, 463] width 951 height 551
click at [1015, 33] on div "More" at bounding box center [1002, 29] width 34 height 12
click at [996, 76] on div "Attach certificate" at bounding box center [1004, 75] width 105 height 20
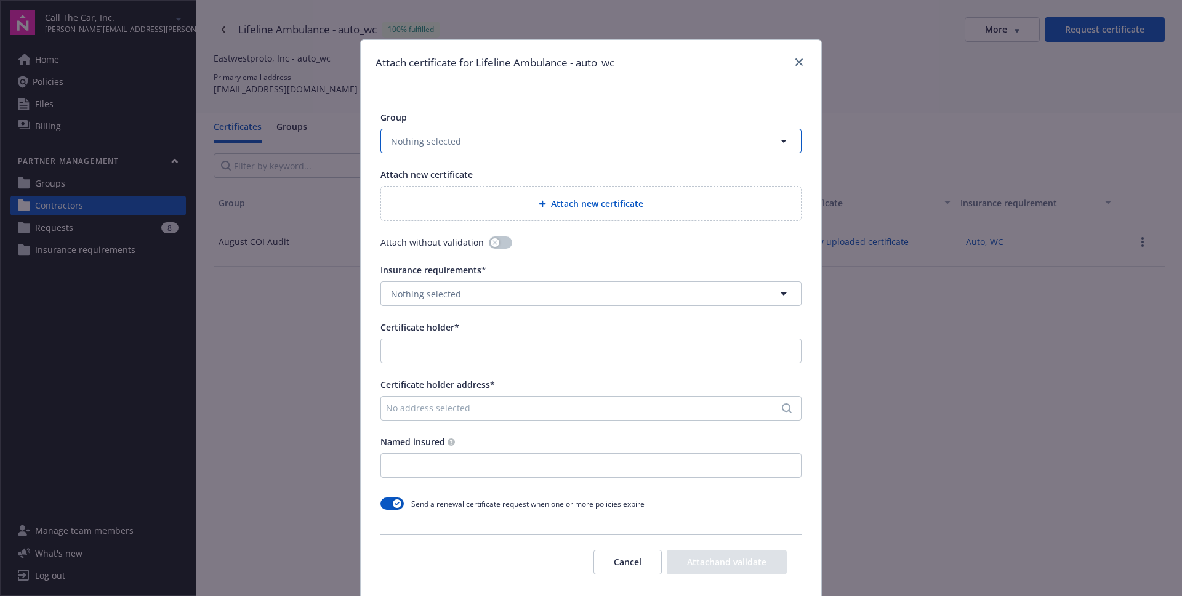
click at [443, 145] on span "Nothing selected" at bounding box center [426, 141] width 70 height 13
click at [439, 206] on strong "August COI Audit" at bounding box center [430, 210] width 72 height 12
click at [584, 210] on div "Attach new certificate" at bounding box center [591, 203] width 400 height 14
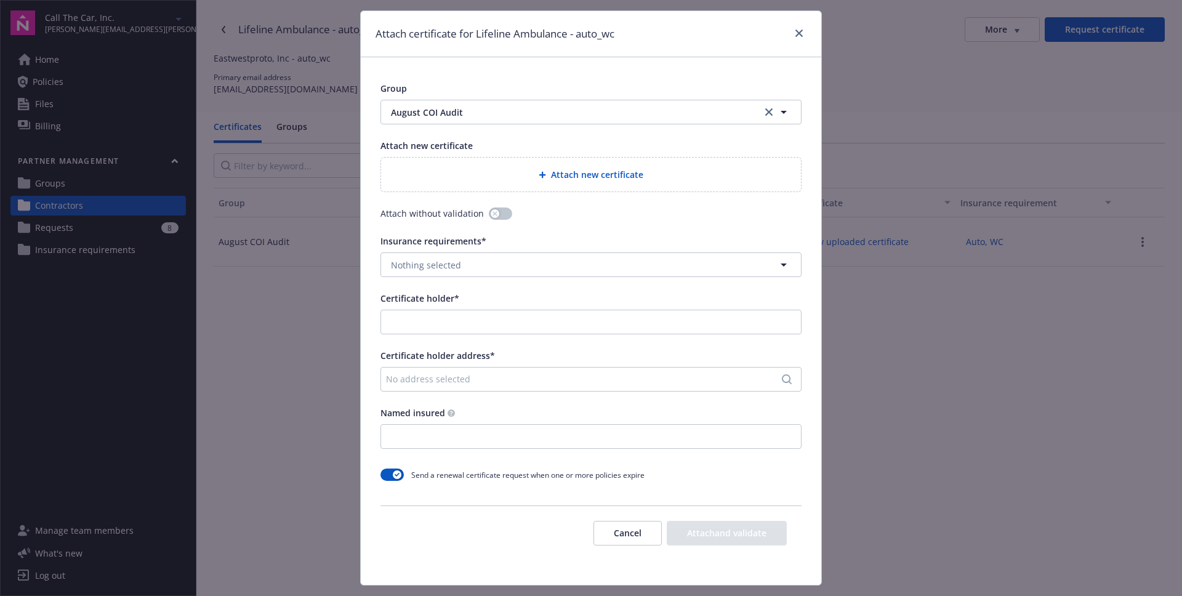
scroll to position [58, 0]
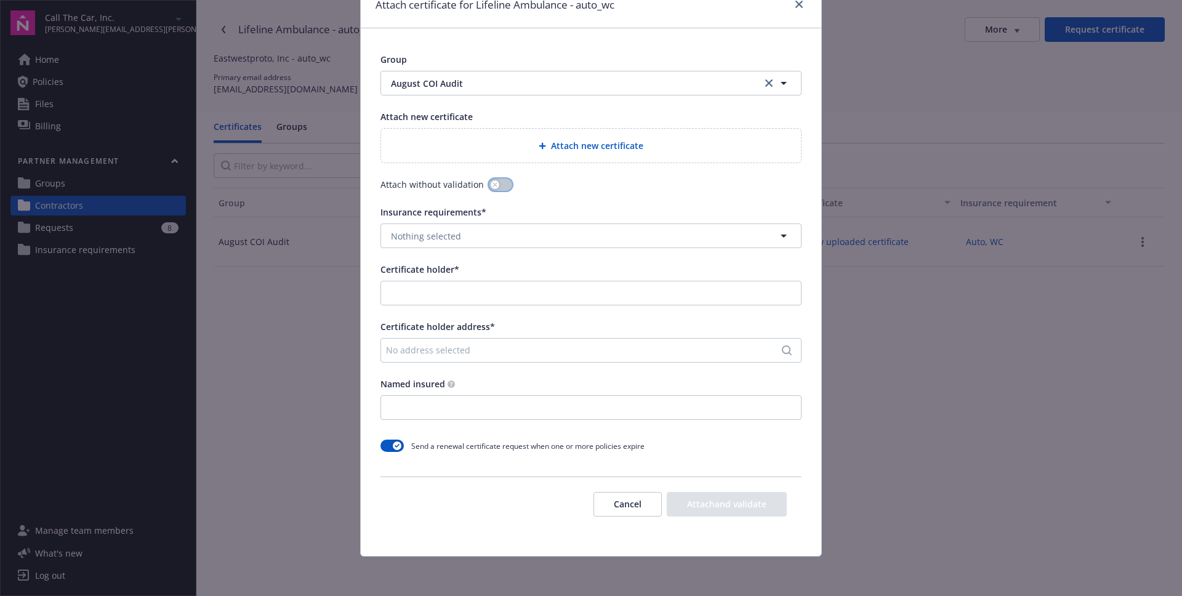
click at [497, 187] on button "button" at bounding box center [500, 184] width 23 height 12
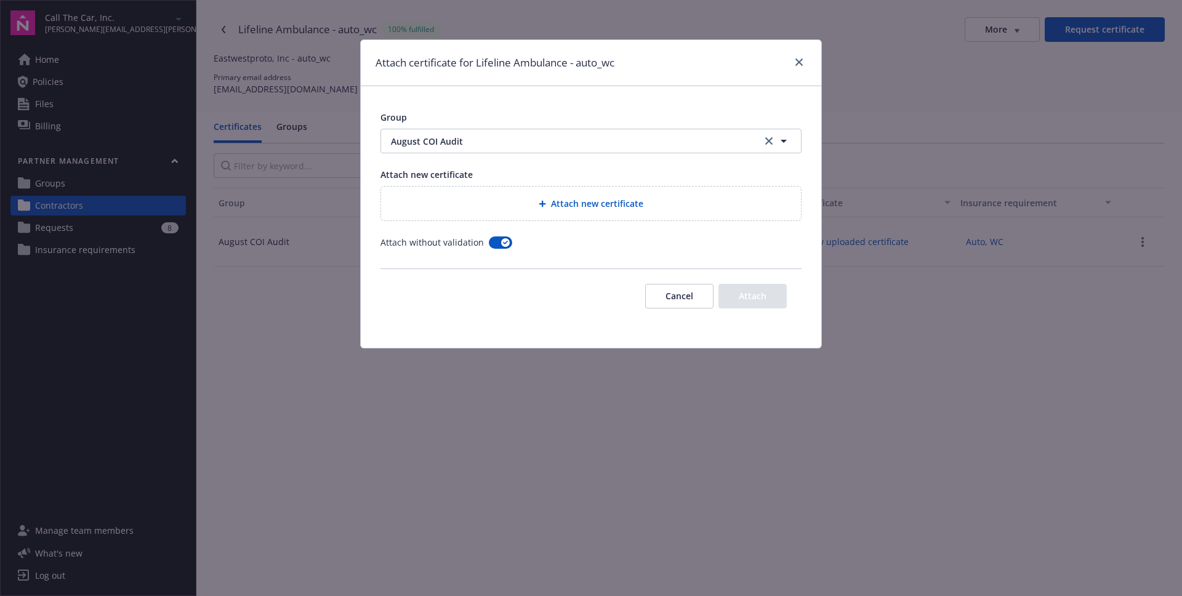
click at [454, 243] on span "Attach without validation" at bounding box center [431, 242] width 103 height 13
drag, startPoint x: 454, startPoint y: 243, endPoint x: 404, endPoint y: 243, distance: 49.9
click at [404, 243] on span "Attach without validation" at bounding box center [431, 242] width 103 height 13
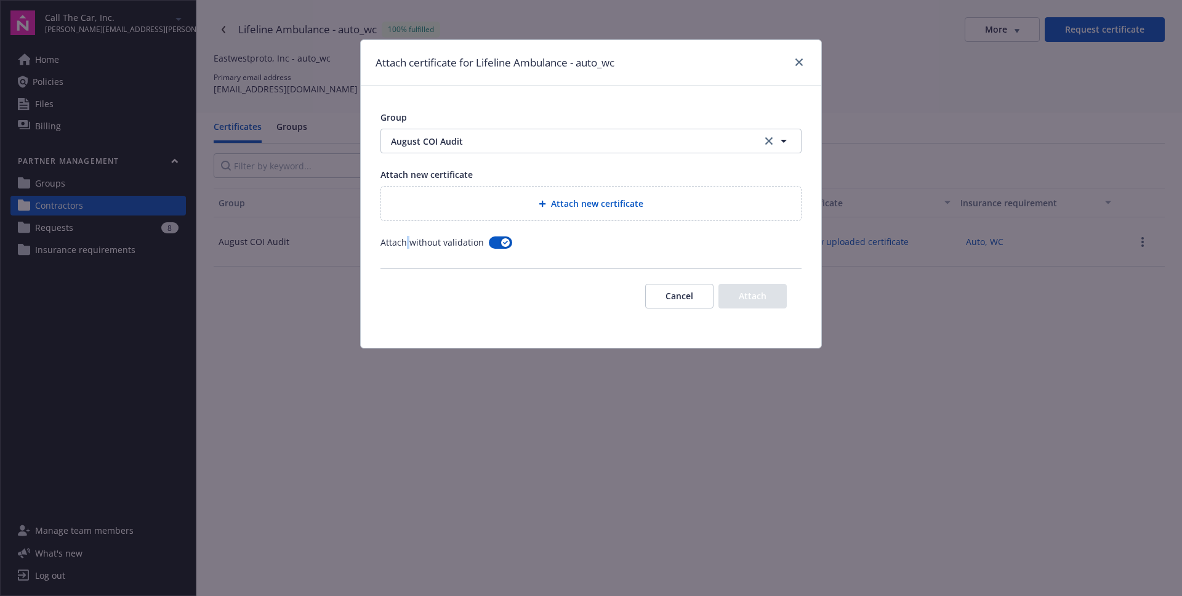
click at [404, 243] on span "Attach without validation" at bounding box center [431, 242] width 103 height 13
click at [683, 305] on button "Cancel" at bounding box center [679, 296] width 68 height 25
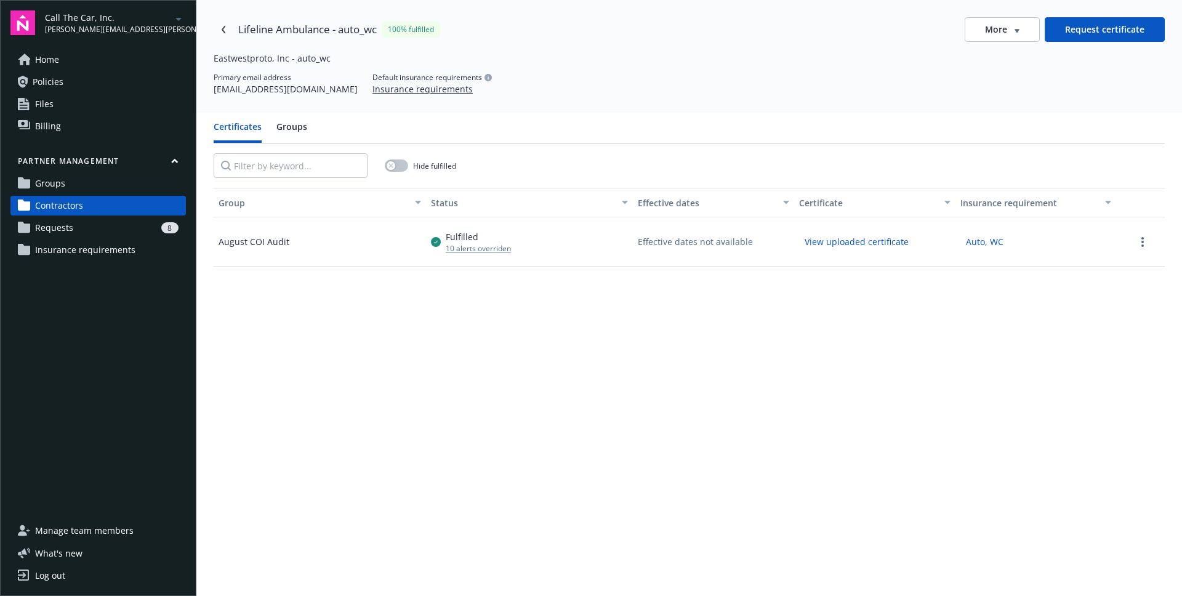
click at [995, 25] on span "More" at bounding box center [996, 29] width 22 height 12
click at [992, 72] on div "Attach certificate" at bounding box center [1004, 75] width 105 height 20
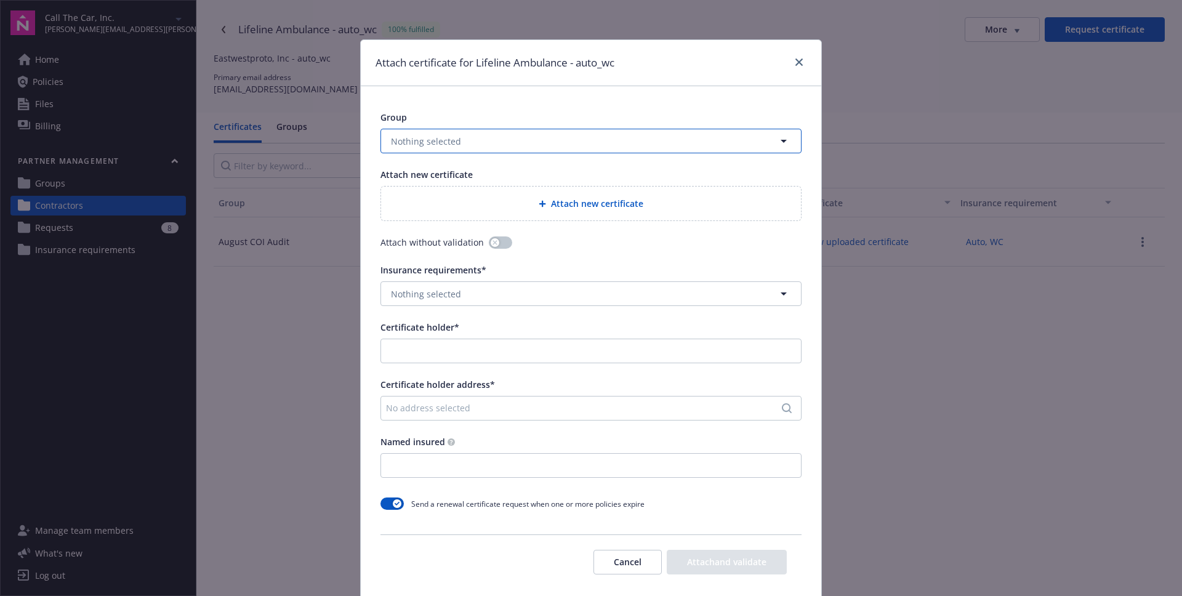
click at [443, 136] on span "Nothing selected" at bounding box center [426, 141] width 70 height 13
click at [647, 106] on div "Group Kimie's Sept Audit August COI Audit Test project Attach new certificate A…" at bounding box center [591, 349] width 460 height 527
click at [611, 563] on button "Cancel" at bounding box center [627, 562] width 68 height 25
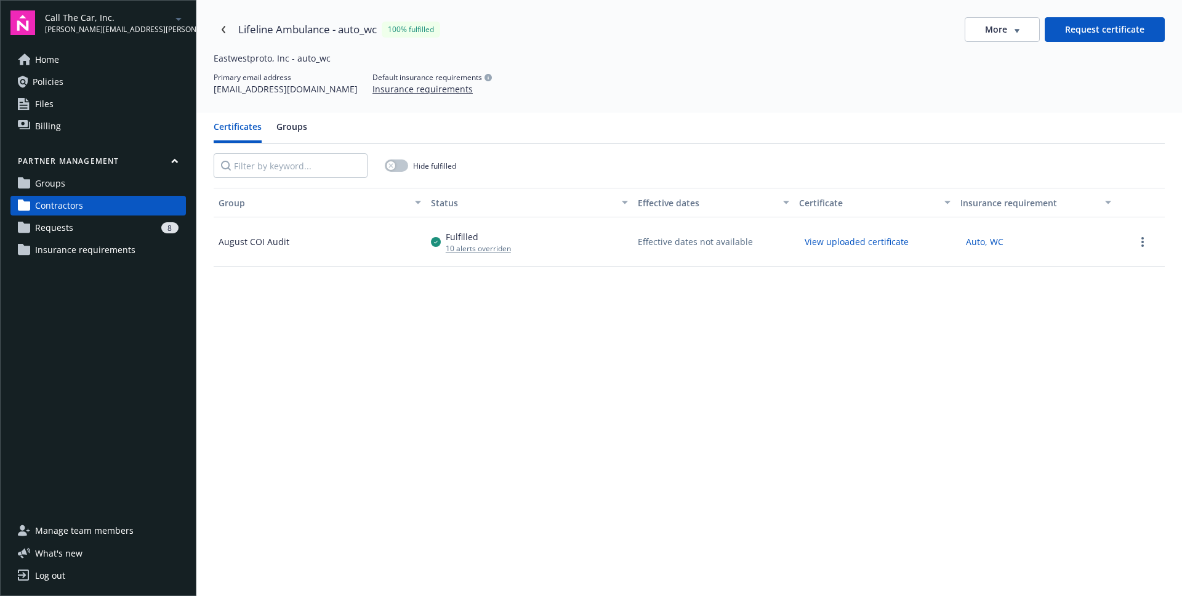
click at [553, 359] on div "Group Status Effective dates Certificate Insurance requirement August COI Audit…" at bounding box center [689, 463] width 951 height 551
click at [504, 403] on div "Group Status Effective dates Certificate Insurance requirement August COI Audit…" at bounding box center [689, 463] width 951 height 551
click at [113, 236] on link "Requests 8" at bounding box center [97, 228] width 175 height 20
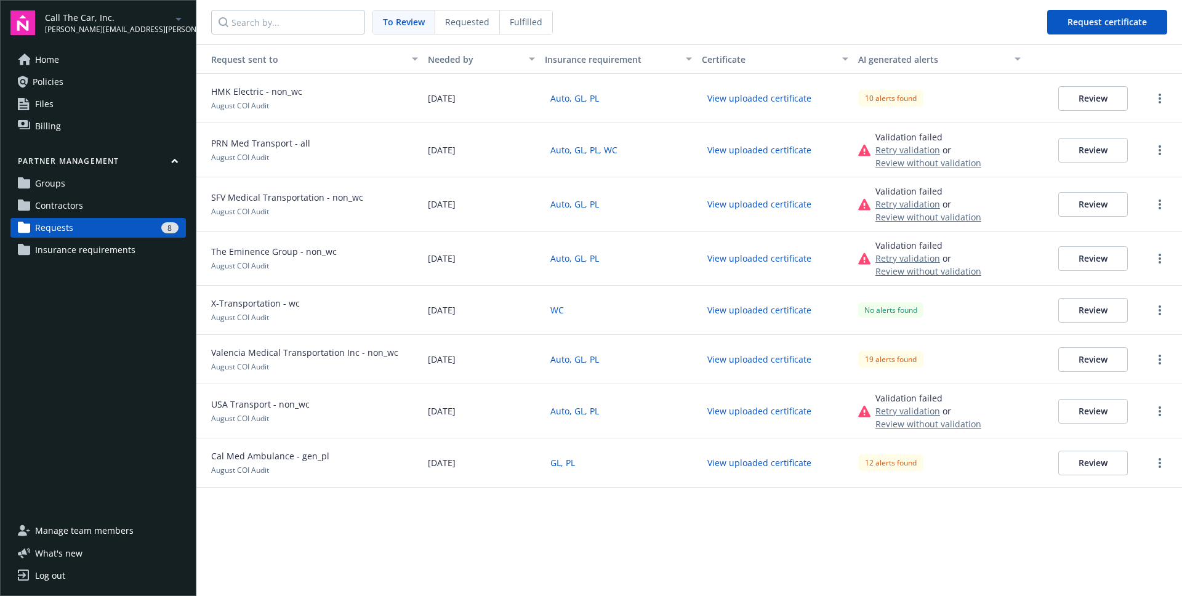
click at [102, 201] on link "Contractors" at bounding box center [97, 206] width 175 height 20
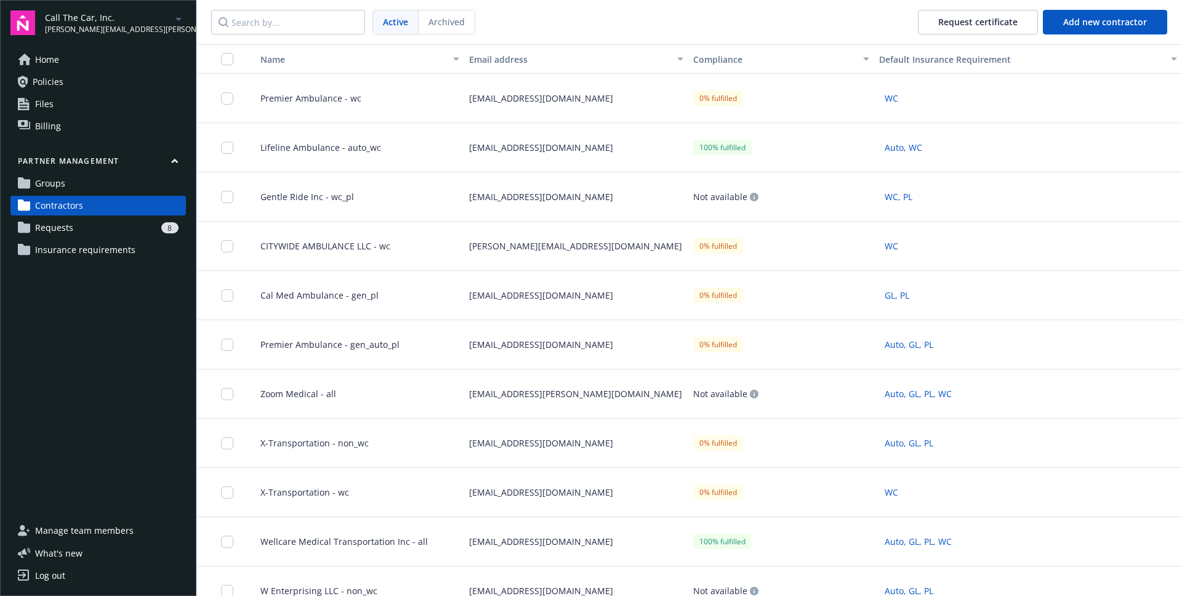
click at [548, 23] on nav "Active Archived Request certificate Add new contractor" at bounding box center [688, 22] width 985 height 44
click at [98, 184] on link "Groups" at bounding box center [97, 184] width 175 height 20
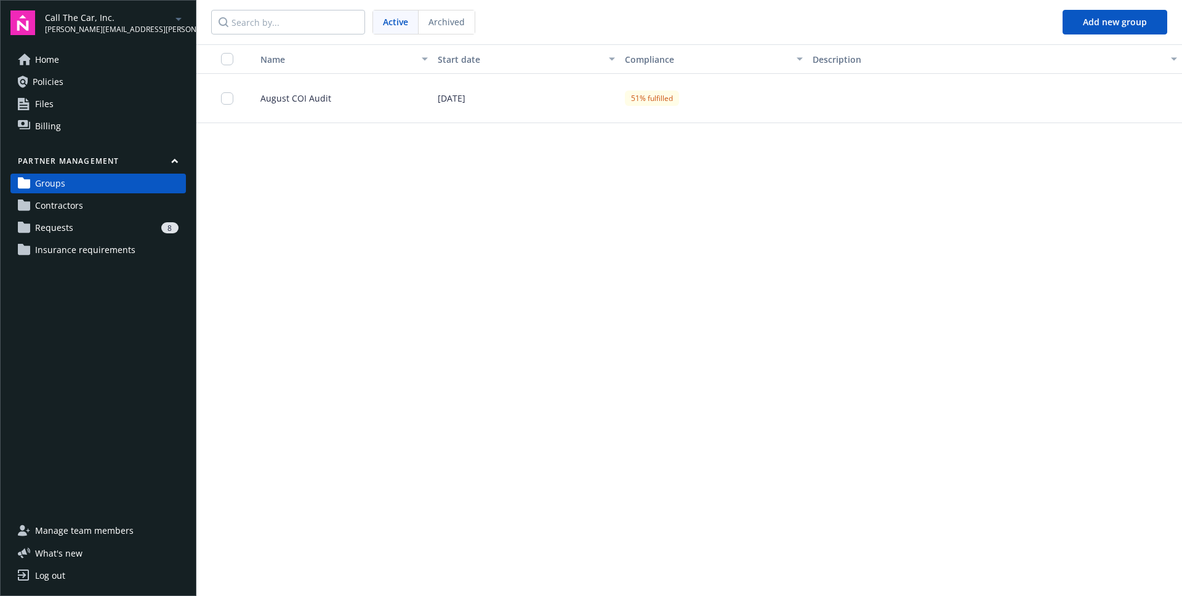
click at [380, 98] on div "August COI Audit" at bounding box center [339, 98] width 187 height 49
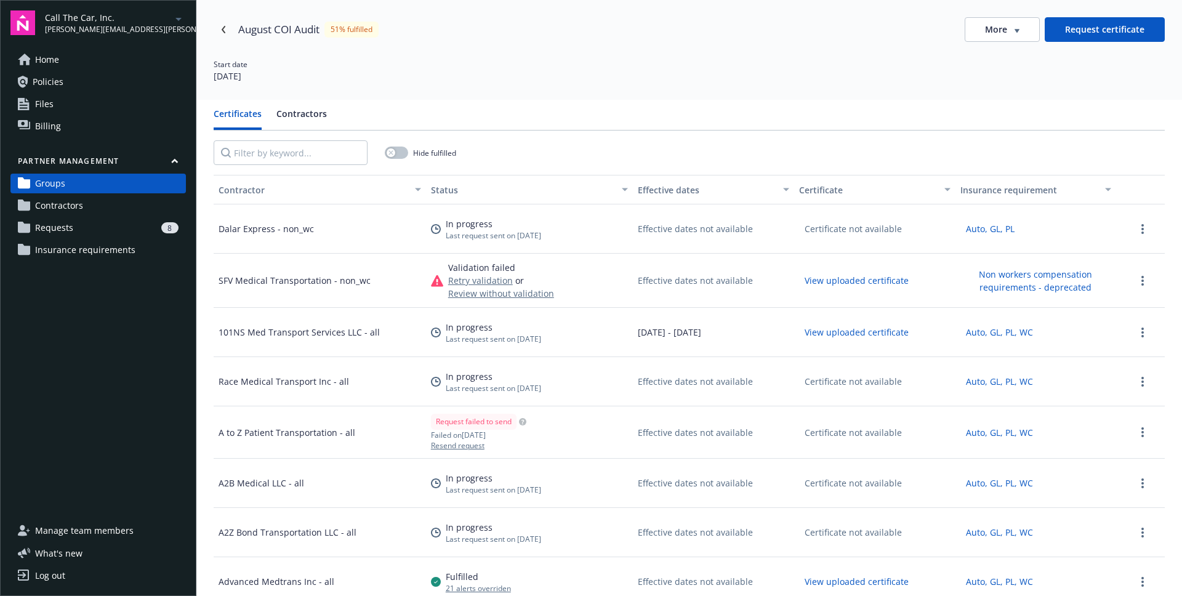
click at [300, 116] on button "Contractors" at bounding box center [301, 118] width 50 height 23
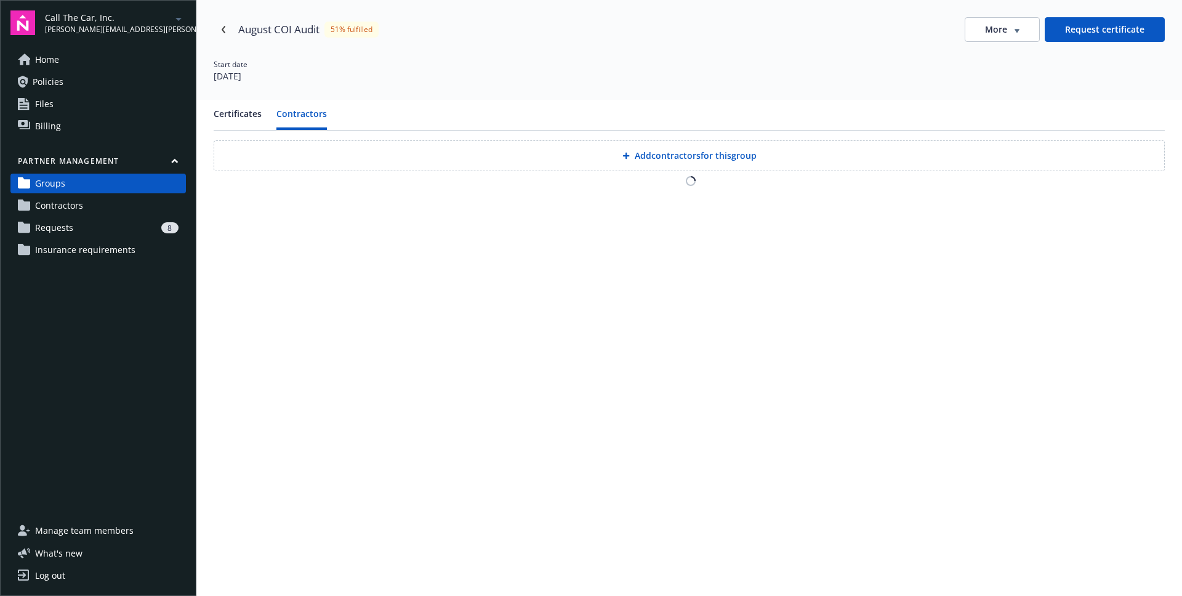
click at [662, 158] on button "Add contractors for this group" at bounding box center [689, 155] width 951 height 31
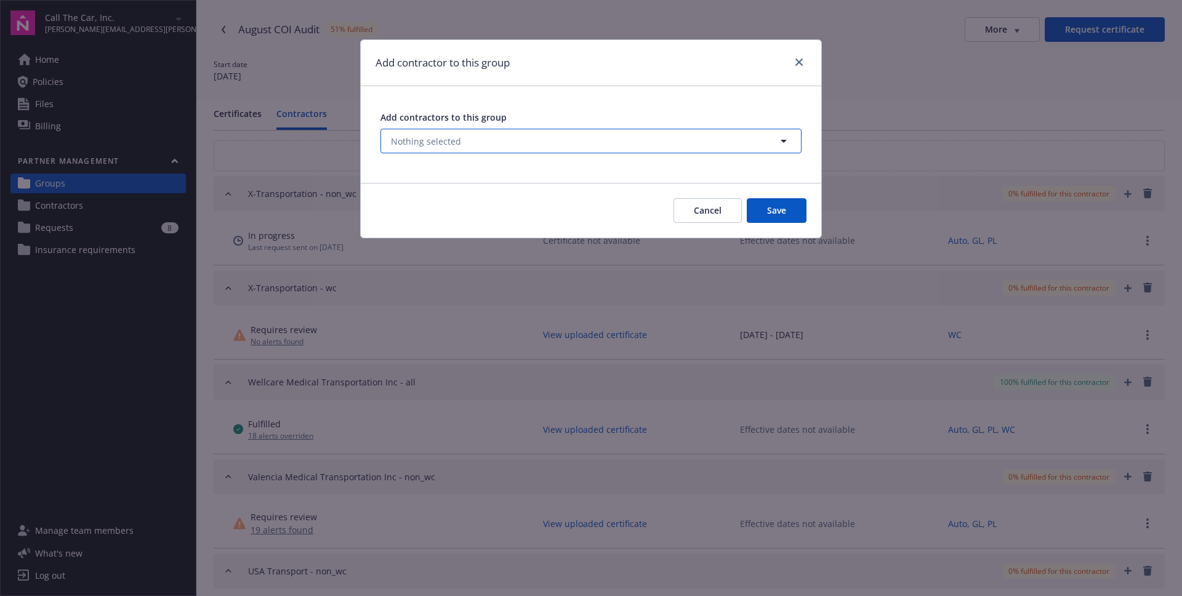
click at [435, 139] on span "Nothing selected" at bounding box center [426, 141] width 70 height 13
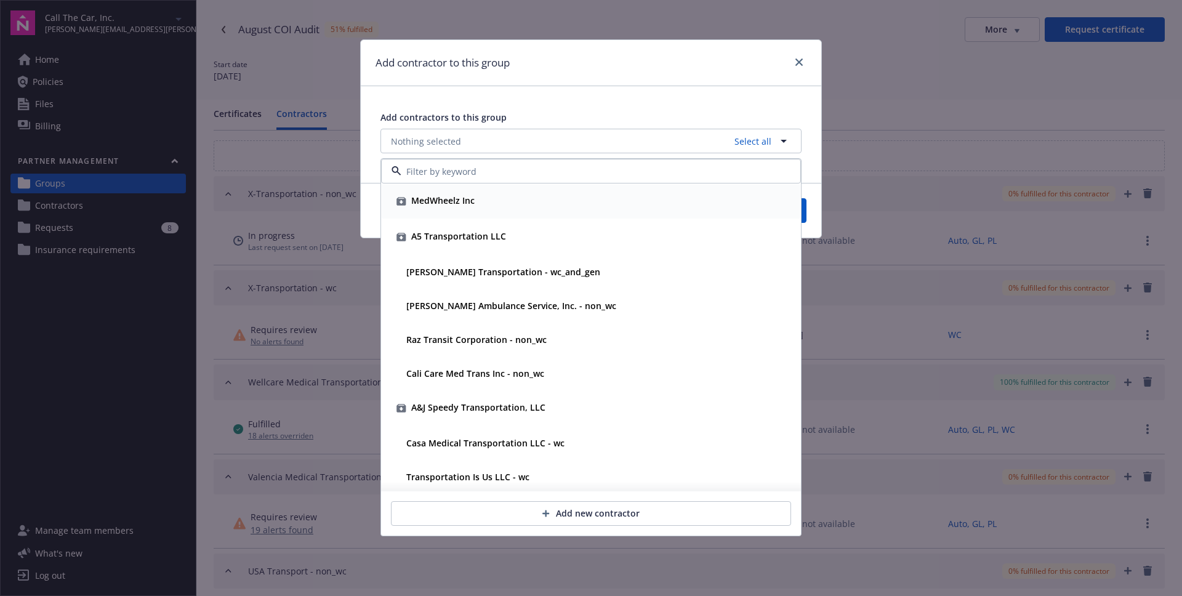
click at [422, 168] on input at bounding box center [588, 171] width 374 height 13
click at [624, 106] on div "Add contractors to this group Nothing selected Select all MedWheelz Inc A5 Tran…" at bounding box center [591, 132] width 460 height 92
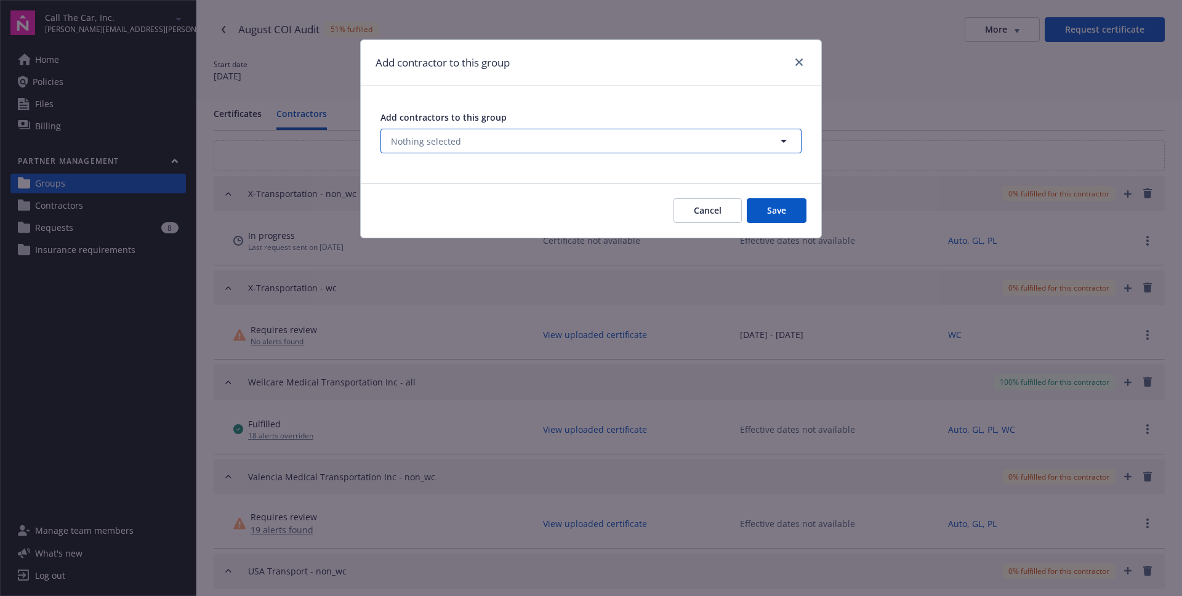
click at [584, 140] on button "Nothing selected" at bounding box center [590, 141] width 421 height 25
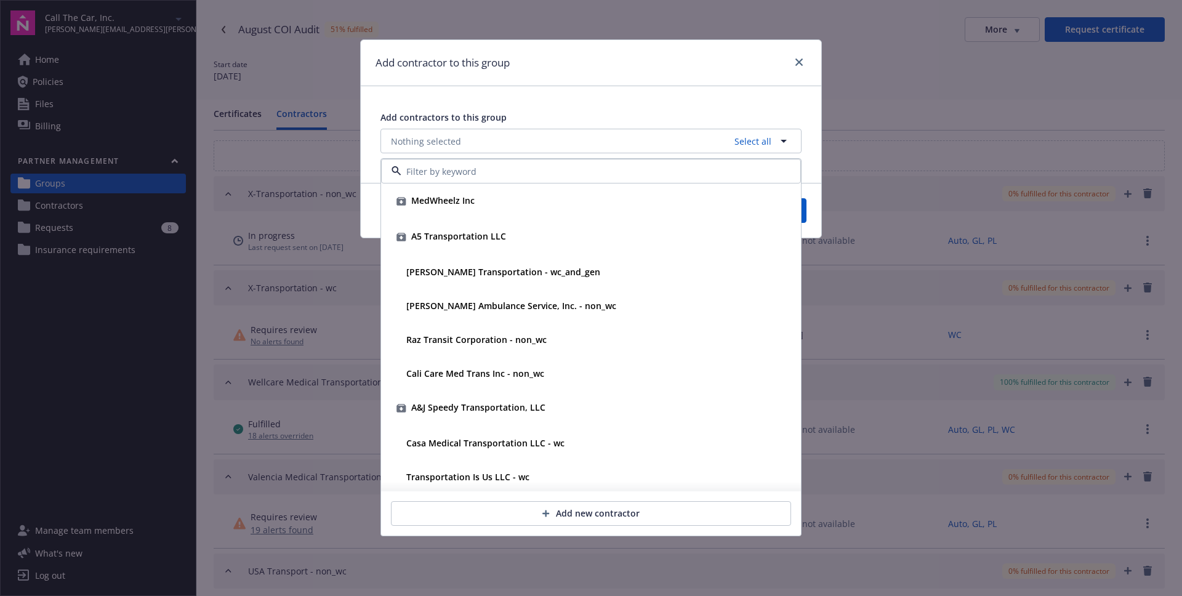
click at [606, 103] on div "Add contractors to this group Nothing selected Select all MedWheelz Inc A5 Tran…" at bounding box center [591, 132] width 460 height 92
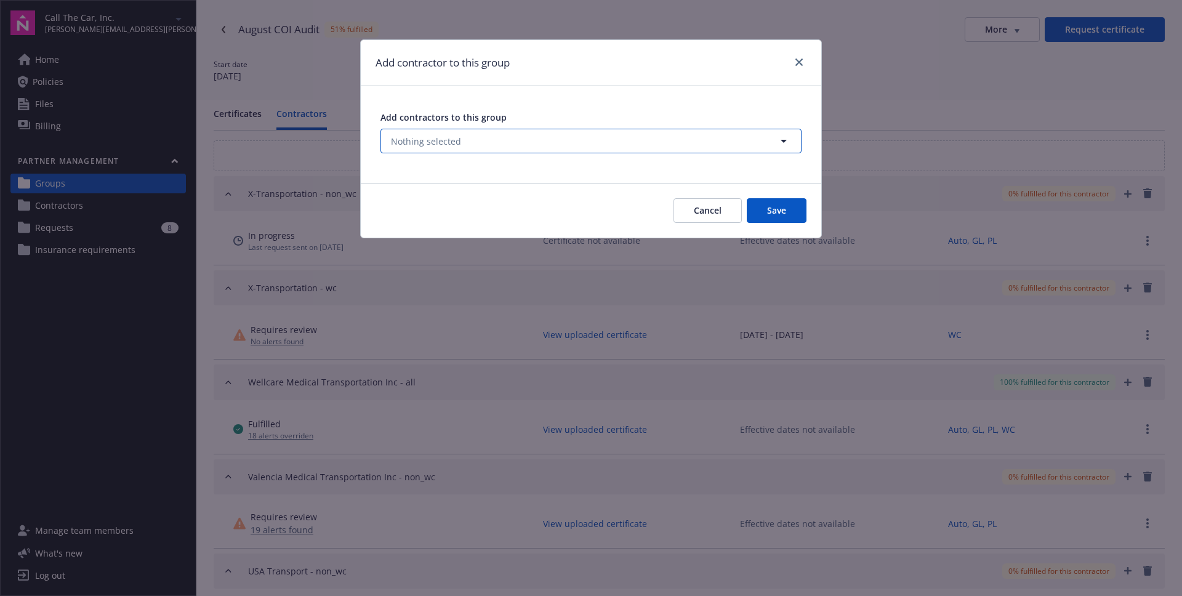
click at [620, 143] on button "Nothing selected" at bounding box center [590, 141] width 421 height 25
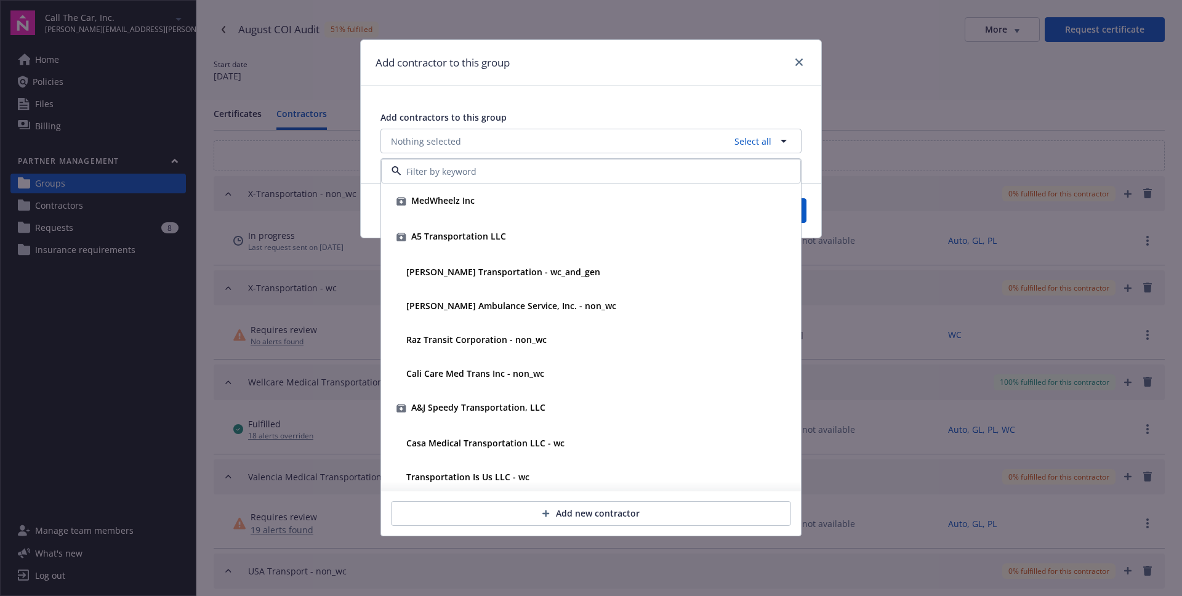
click at [643, 73] on div "Add contractor to this group" at bounding box center [591, 63] width 460 height 46
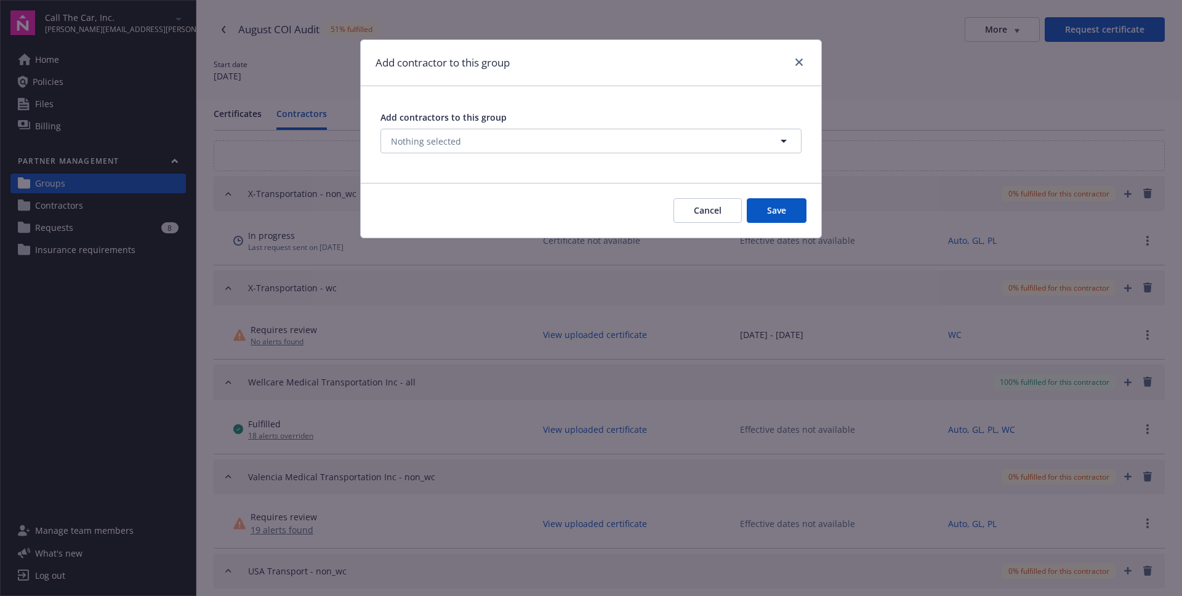
click at [808, 62] on div "Add contractor to this group" at bounding box center [591, 63] width 460 height 46
click at [801, 61] on icon "close" at bounding box center [798, 61] width 7 height 7
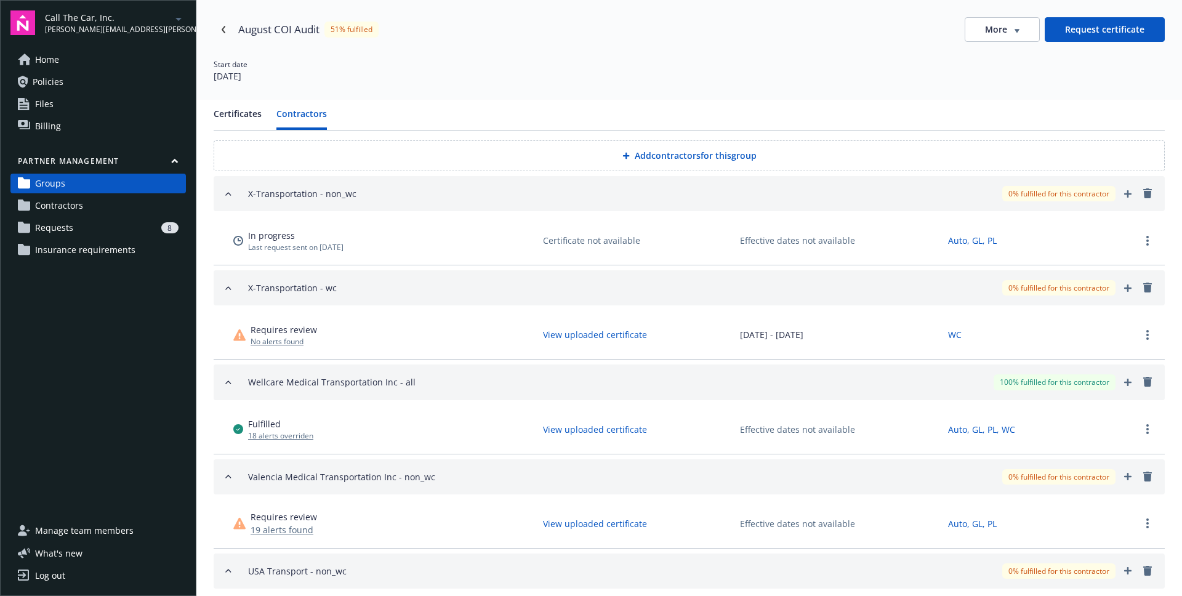
click at [86, 227] on div "8" at bounding box center [128, 227] width 100 height 11
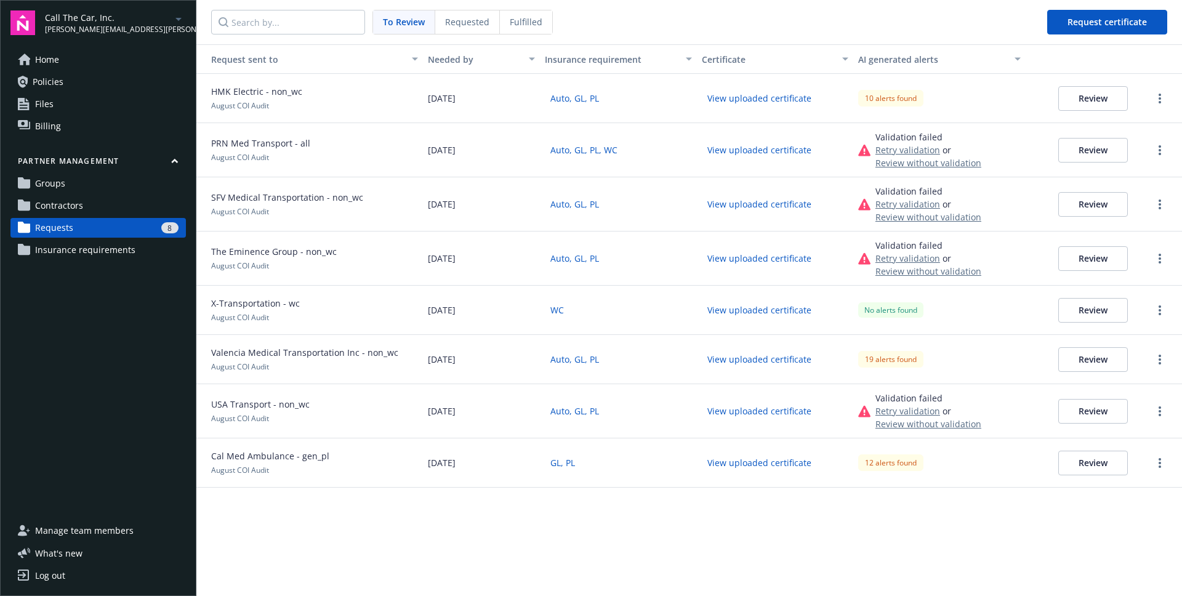
click at [38, 207] on span "Contractors" at bounding box center [59, 206] width 48 height 20
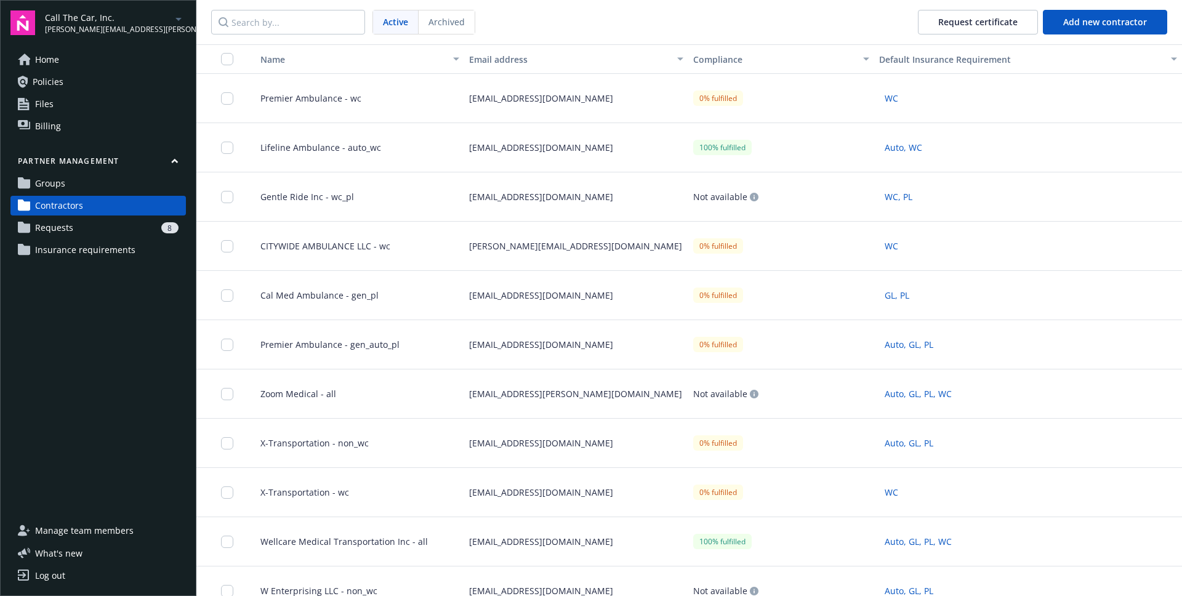
click at [62, 184] on span "Groups" at bounding box center [50, 184] width 30 height 20
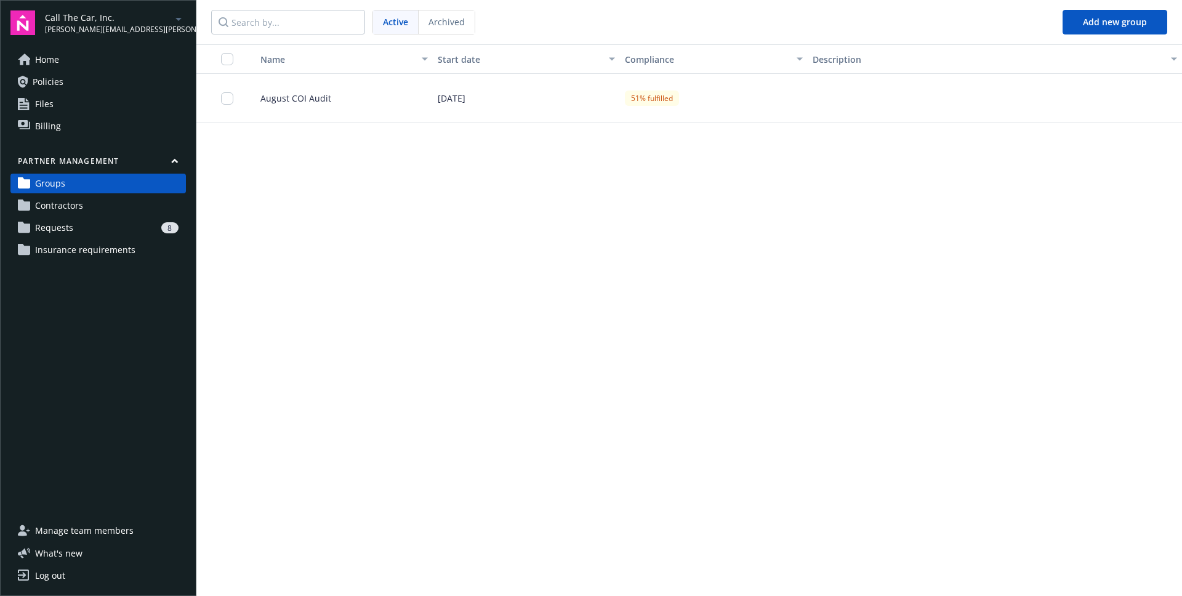
click at [308, 102] on span "August COI Audit" at bounding box center [291, 98] width 81 height 13
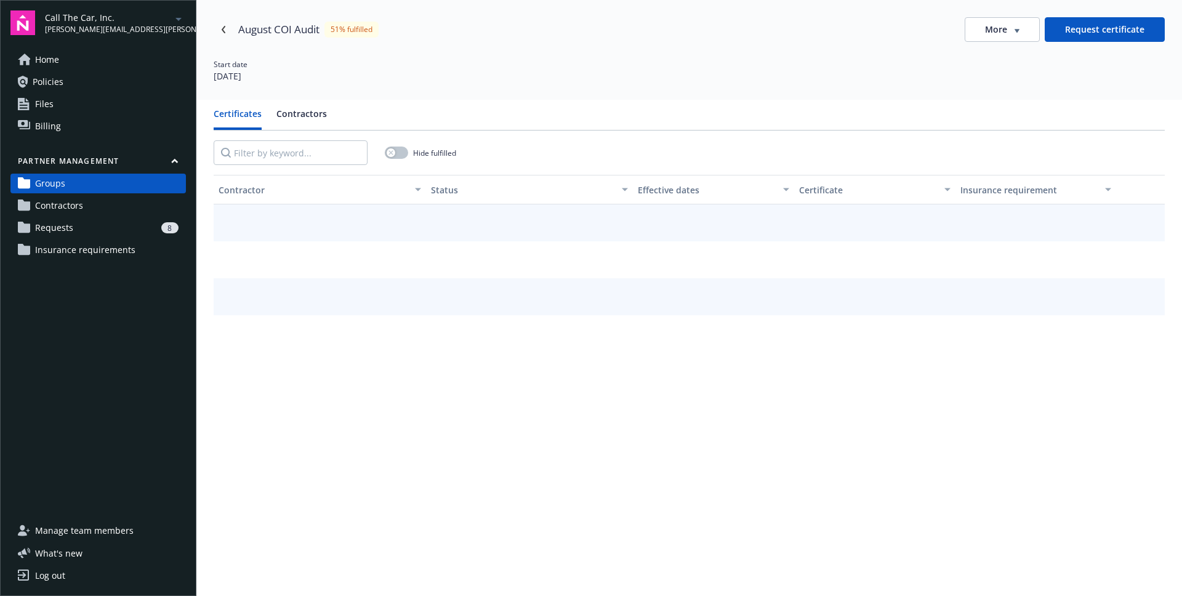
click at [1136, 32] on button "Request certificate" at bounding box center [1104, 29] width 120 height 25
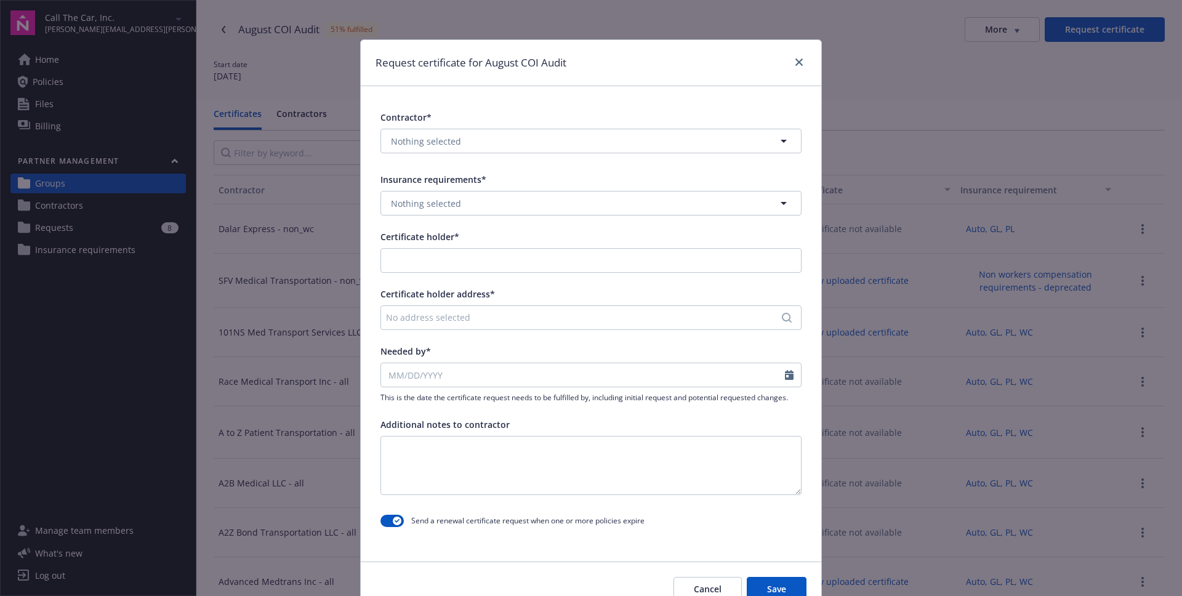
scroll to position [60, 0]
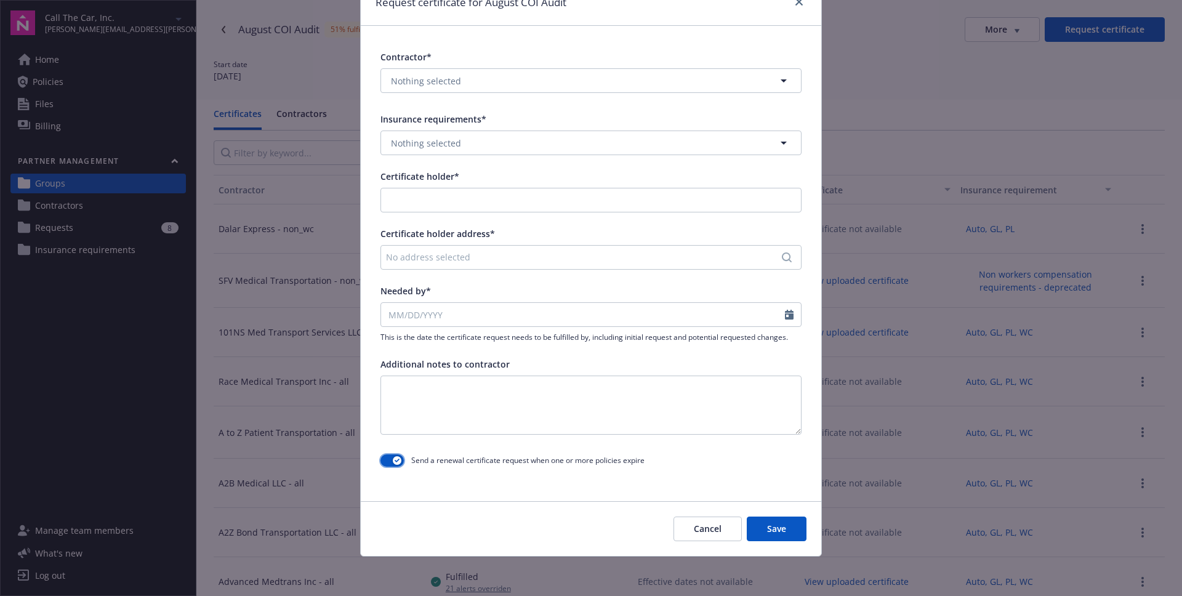
click at [390, 462] on button "button" at bounding box center [391, 460] width 23 height 12
click at [420, 460] on span "Send a renewal certificate request when one or more policies expire" at bounding box center [527, 460] width 233 height 10
drag, startPoint x: 420, startPoint y: 460, endPoint x: 553, endPoint y: 471, distance: 133.4
click at [553, 471] on div "Send a renewal certificate request when one or more policies expire" at bounding box center [590, 460] width 421 height 22
click at [552, 471] on div "Send a renewal certificate request when one or more policies expire" at bounding box center [590, 460] width 421 height 22
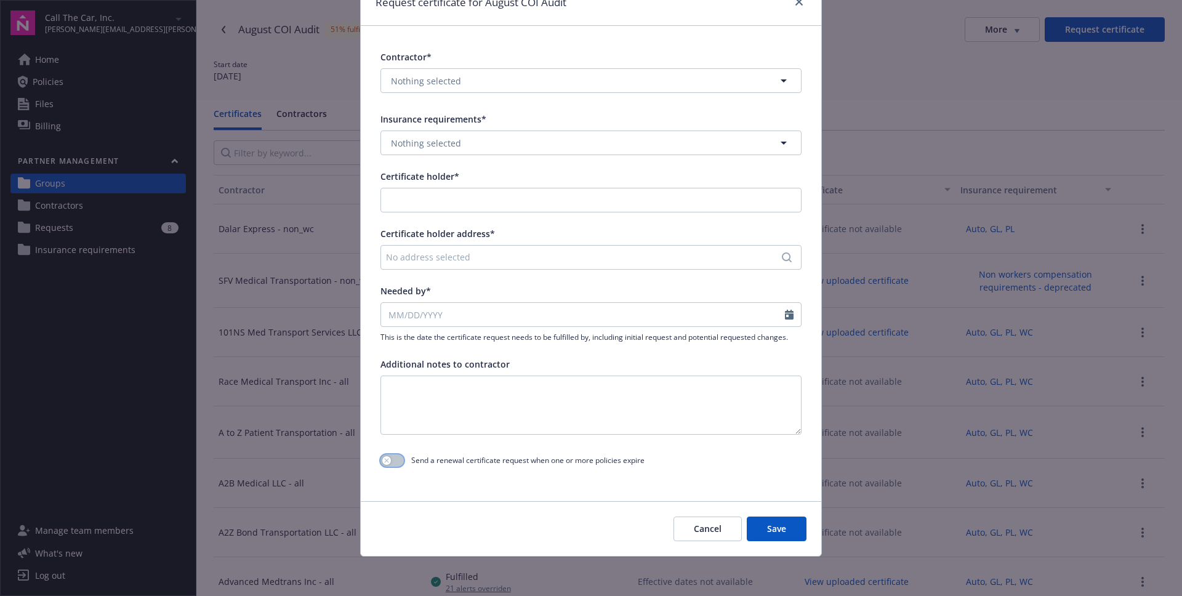
click at [398, 462] on button "button" at bounding box center [391, 460] width 23 height 12
click at [423, 462] on span "Send a renewal certificate request when one or more policies expire" at bounding box center [527, 460] width 233 height 10
click at [391, 460] on button "button" at bounding box center [391, 460] width 23 height 12
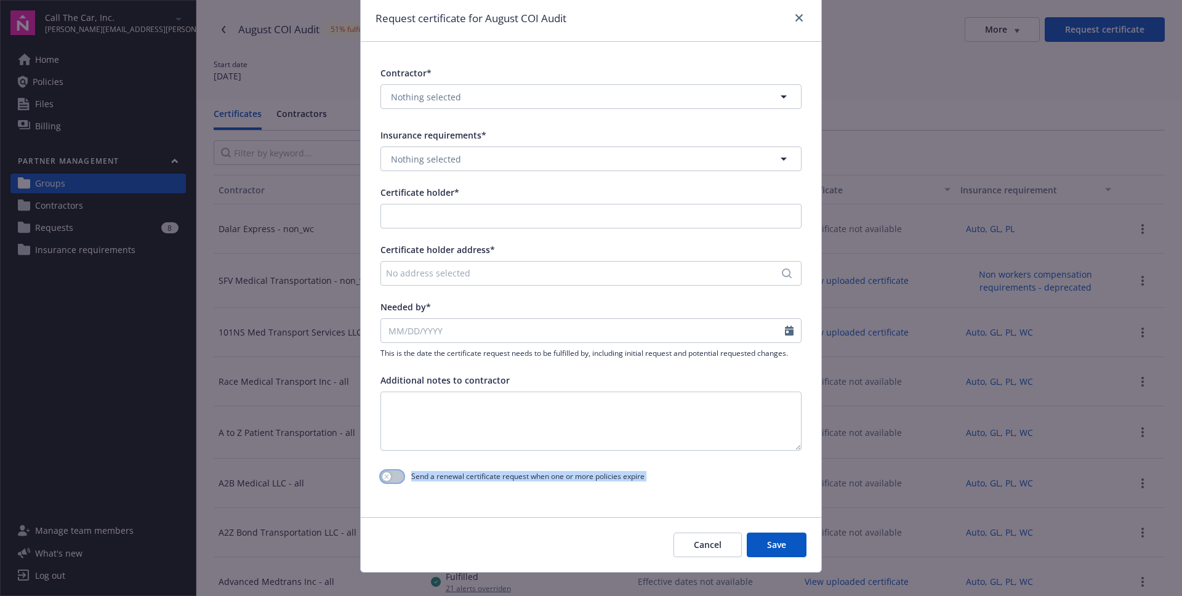
scroll to position [60, 0]
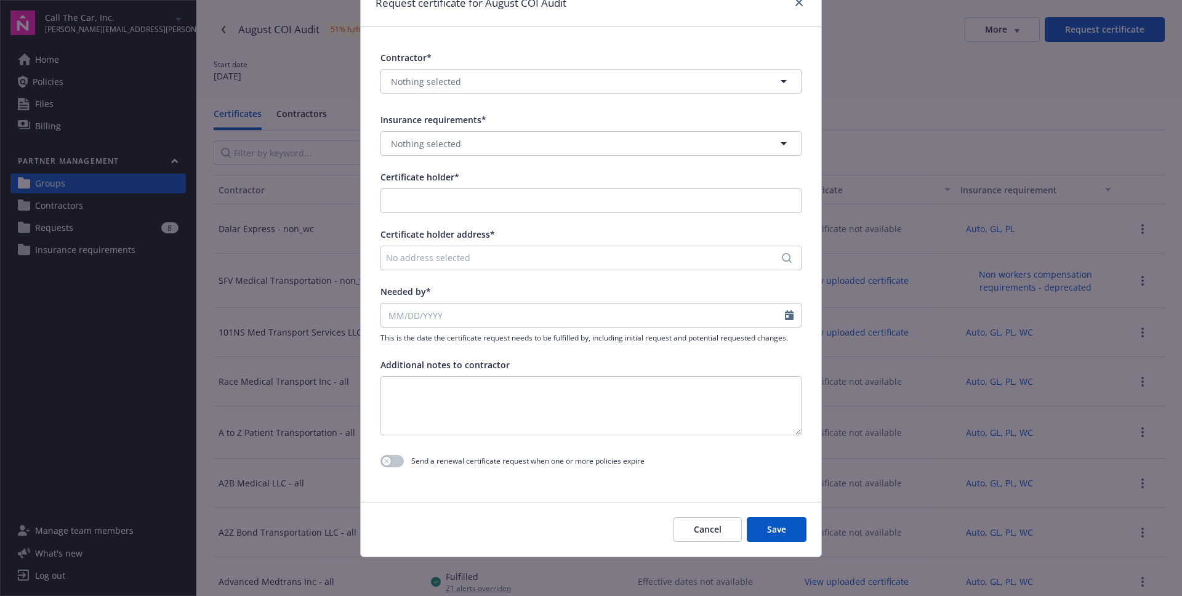
click at [415, 477] on div "Contractor* Nothing selected Insurance requirements* Nothing selected Certifica…" at bounding box center [591, 261] width 460 height 470
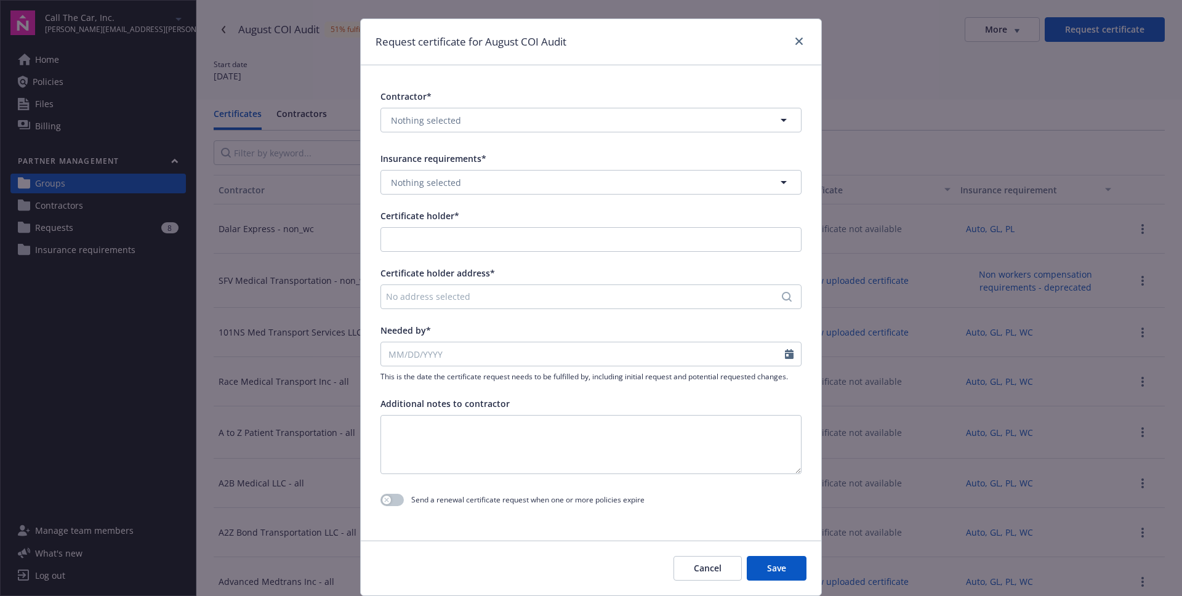
scroll to position [41, 0]
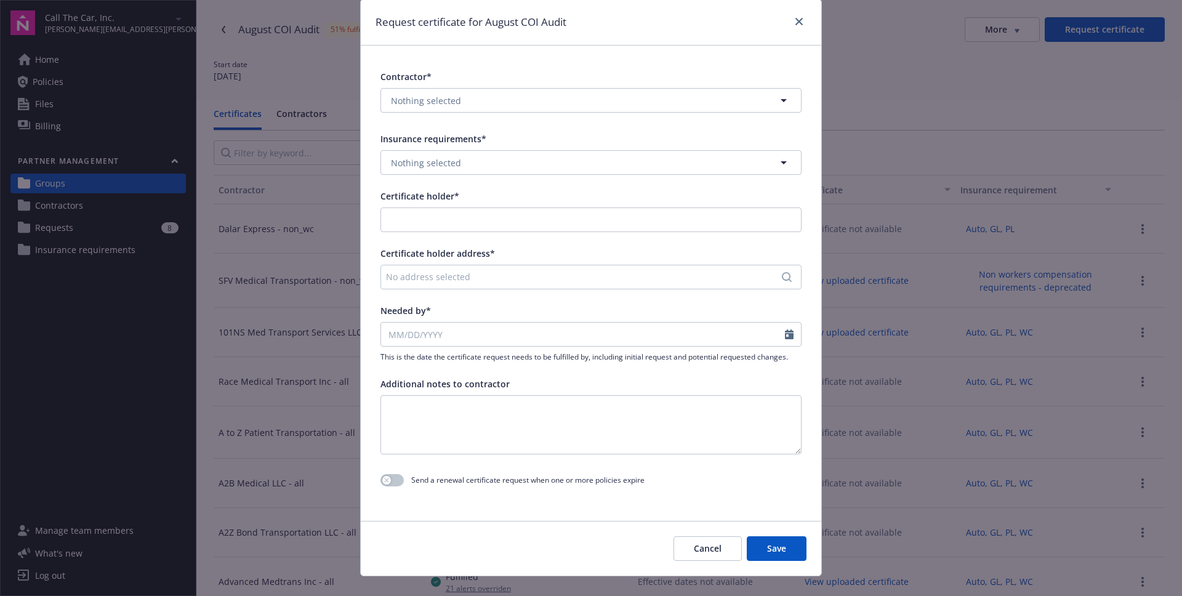
click at [712, 548] on button "Cancel" at bounding box center [707, 548] width 68 height 25
